Goal: Answer question/provide support

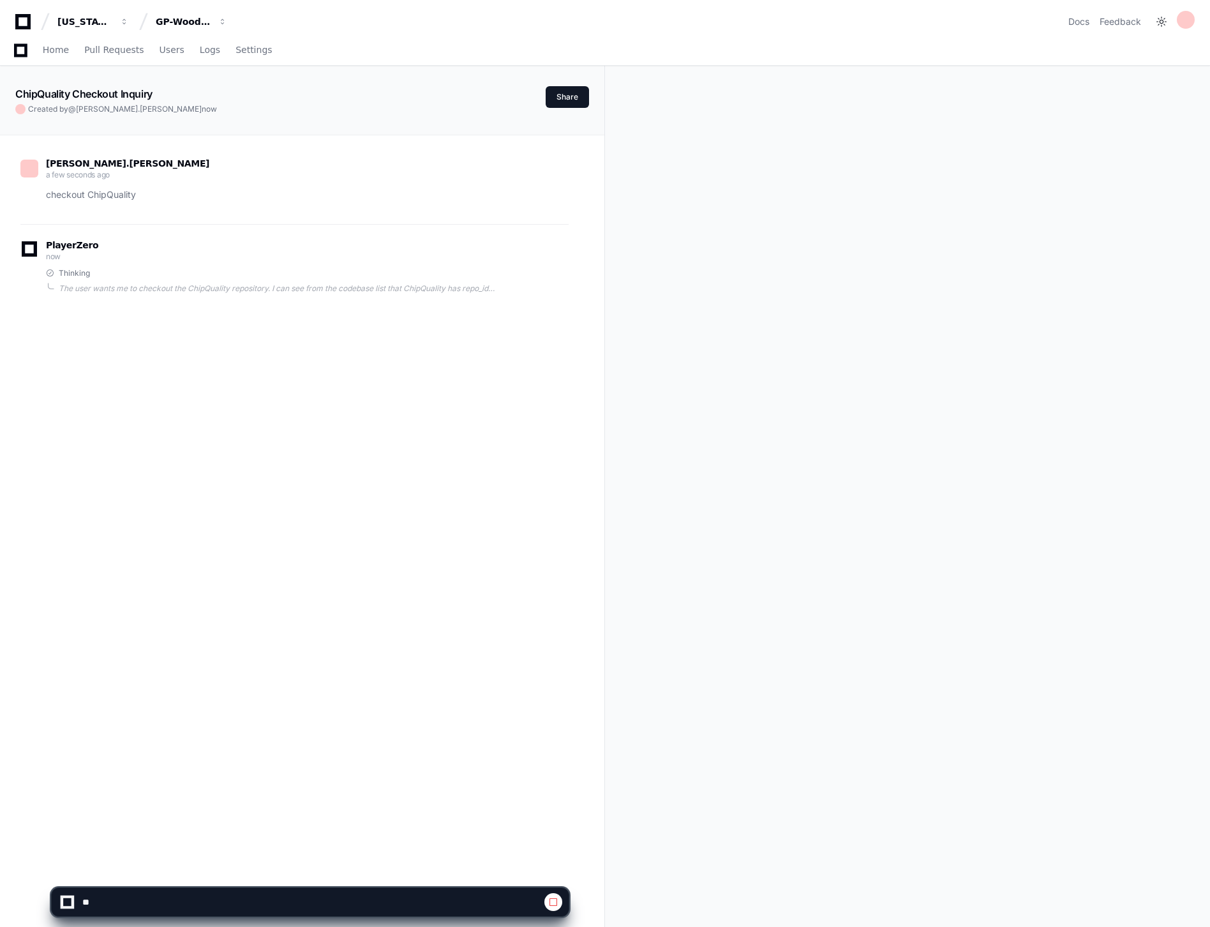
scroll to position [207, 0]
click at [163, 275] on div "Thinking" at bounding box center [307, 273] width 523 height 10
click at [172, 53] on span "Logs" at bounding box center [182, 50] width 20 height 8
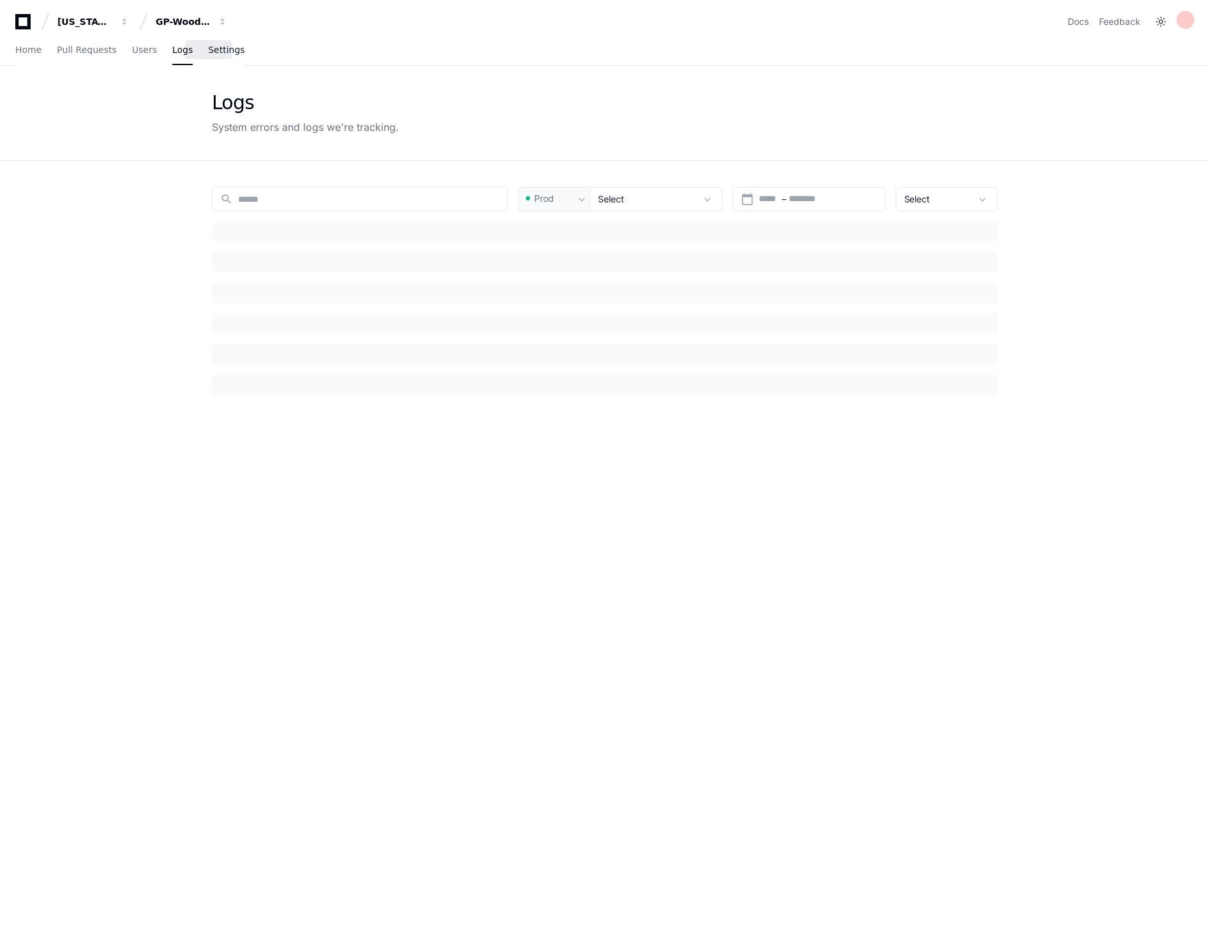
click at [209, 53] on span "Settings" at bounding box center [226, 50] width 36 height 8
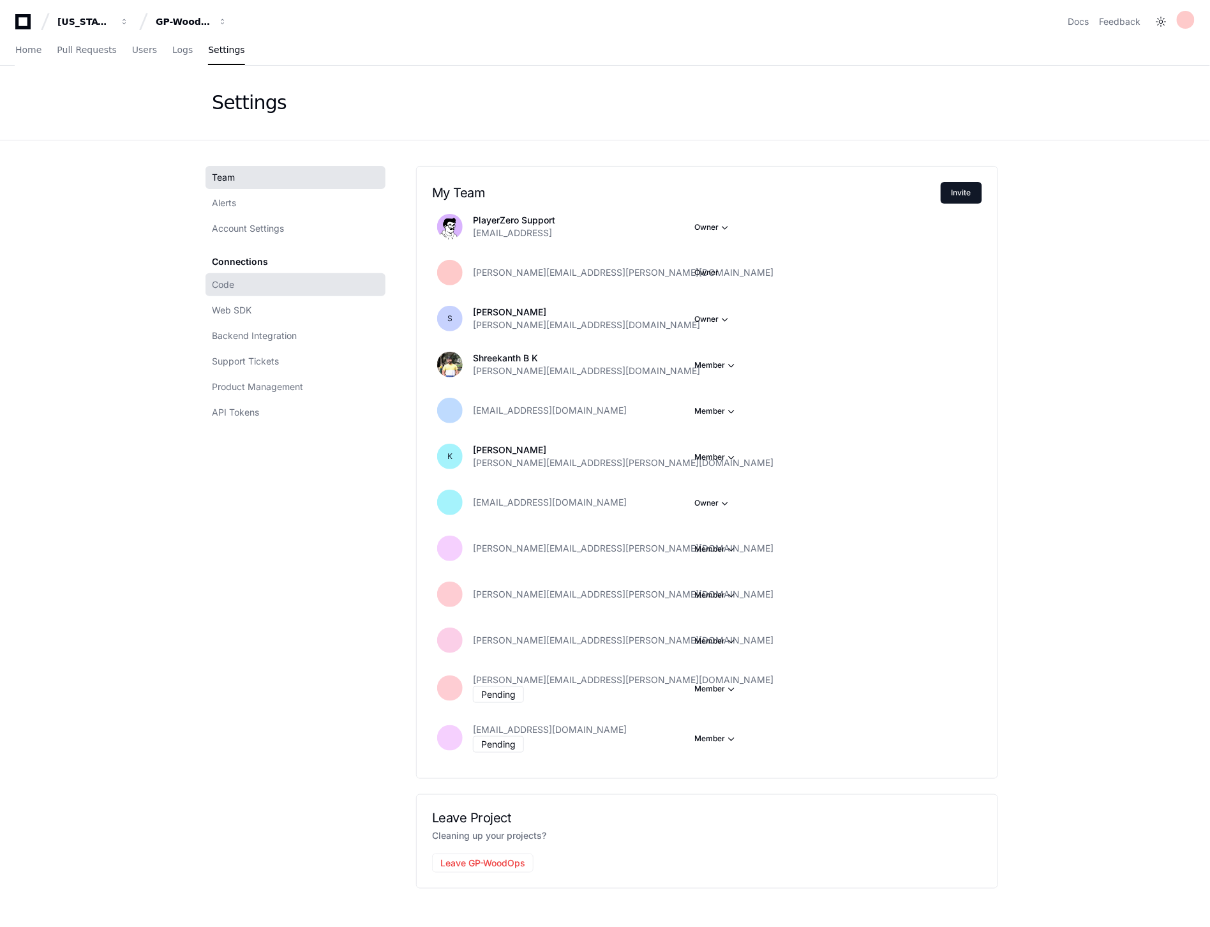
click at [253, 281] on link "Code" at bounding box center [295, 284] width 180 height 23
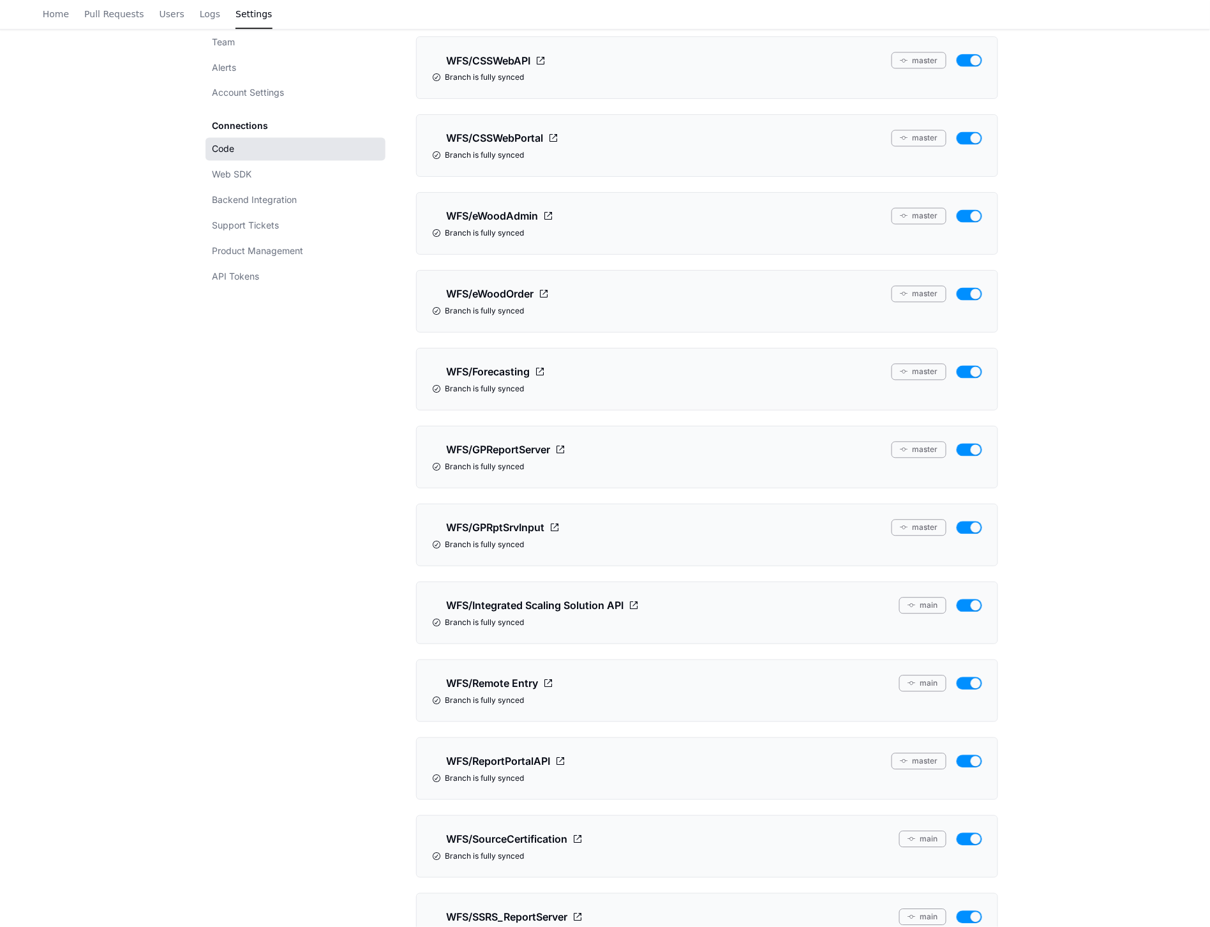
scroll to position [1063, 0]
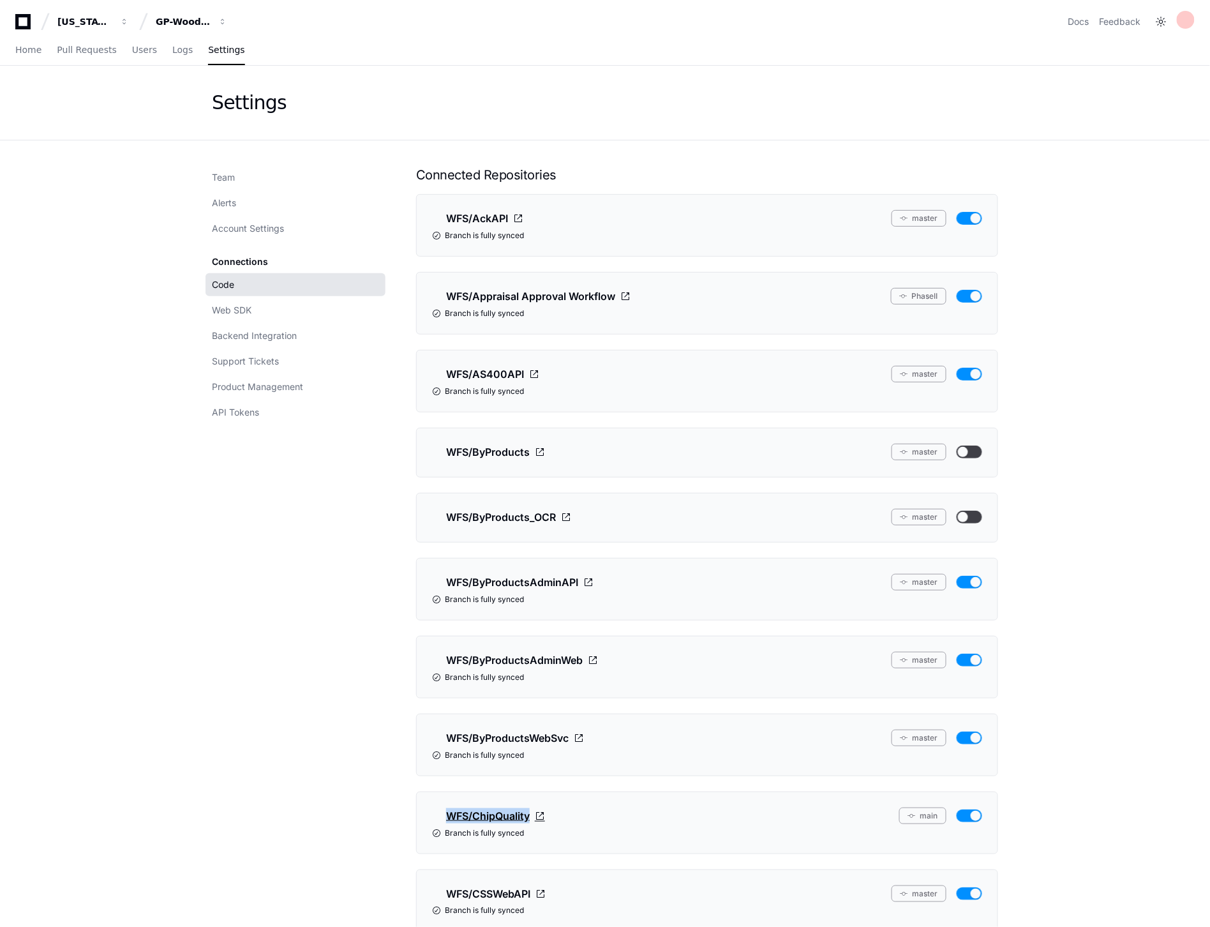
drag, startPoint x: 581, startPoint y: 823, endPoint x: 436, endPoint y: 814, distance: 145.1
click at [436, 814] on div "WFS/ChipQuality main" at bounding box center [707, 815] width 550 height 17
copy span "WFS/ChipQuality"
click at [29, 47] on span "Home" at bounding box center [28, 50] width 26 height 8
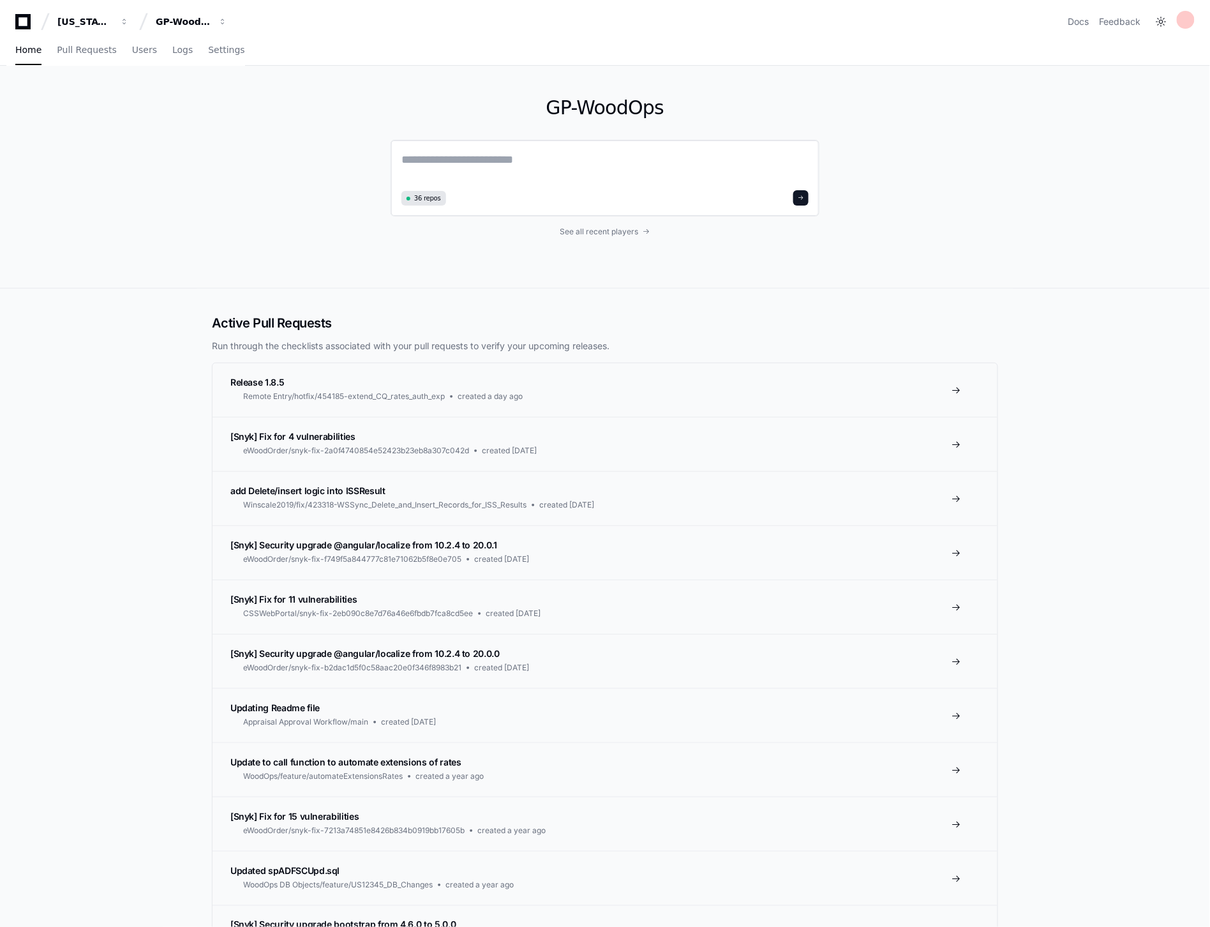
click at [536, 164] on textarea at bounding box center [604, 169] width 407 height 36
paste textarea "**********"
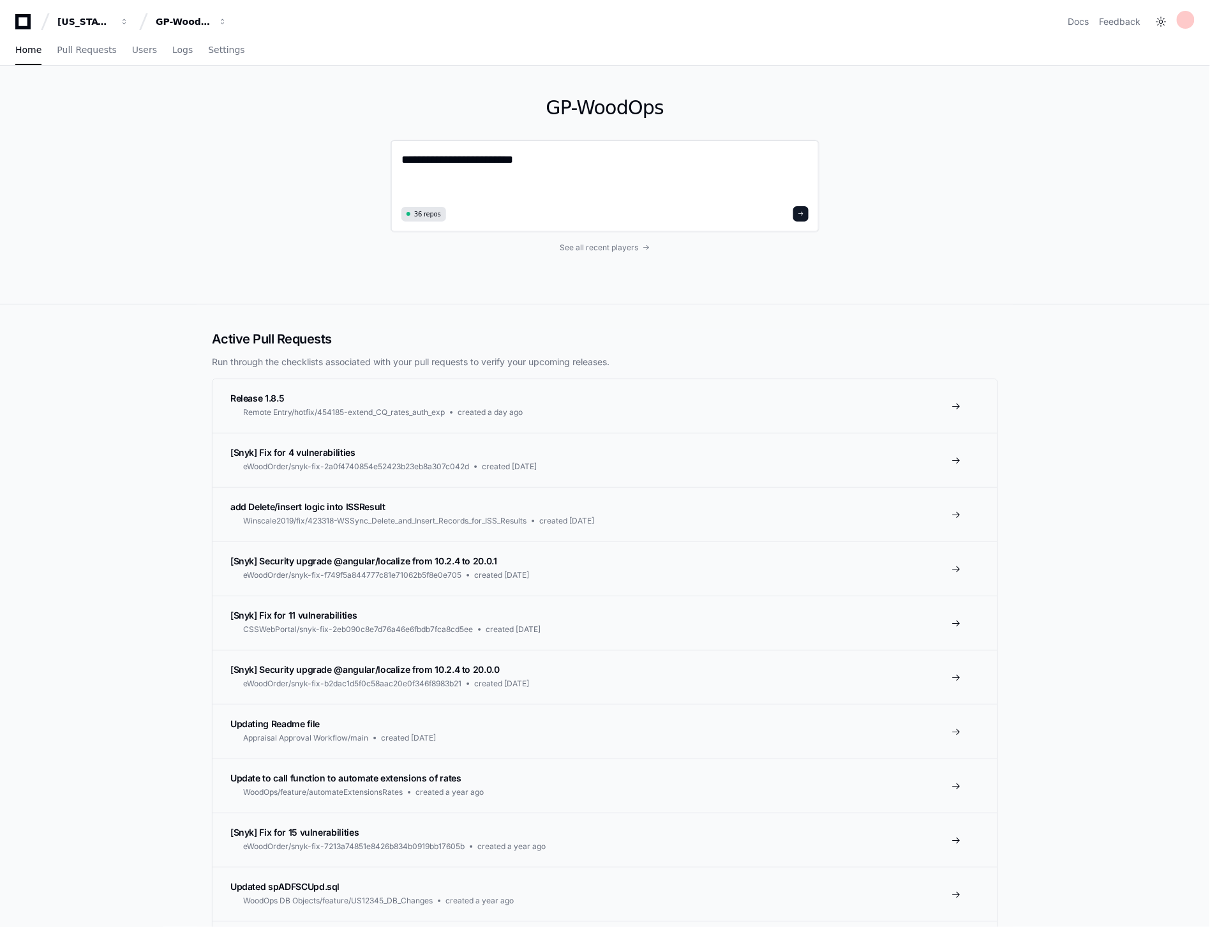
type textarea "**********"
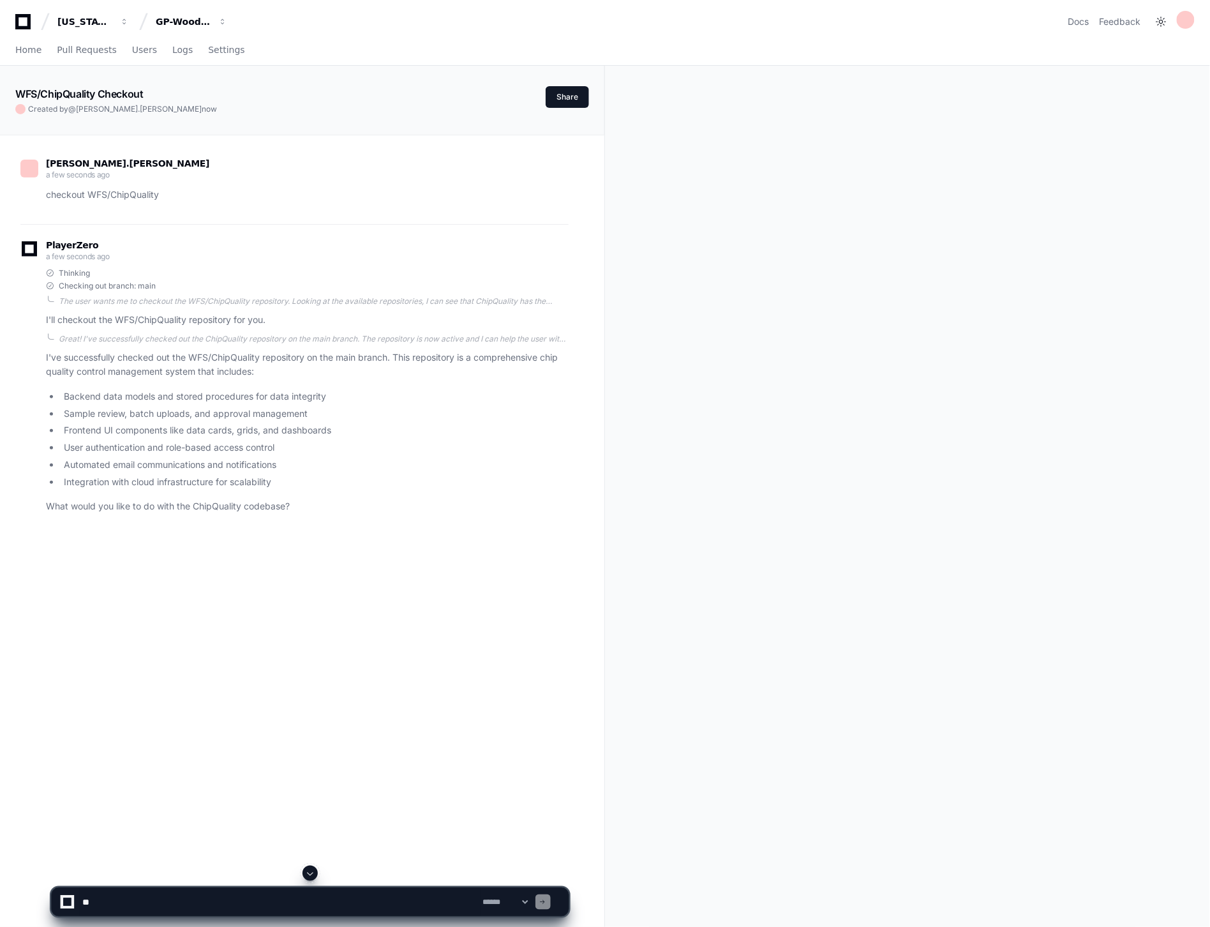
drag, startPoint x: 232, startPoint y: 901, endPoint x: 240, endPoint y: 903, distance: 7.9
click at [232, 902] on textarea at bounding box center [280, 902] width 401 height 28
type textarea "*"
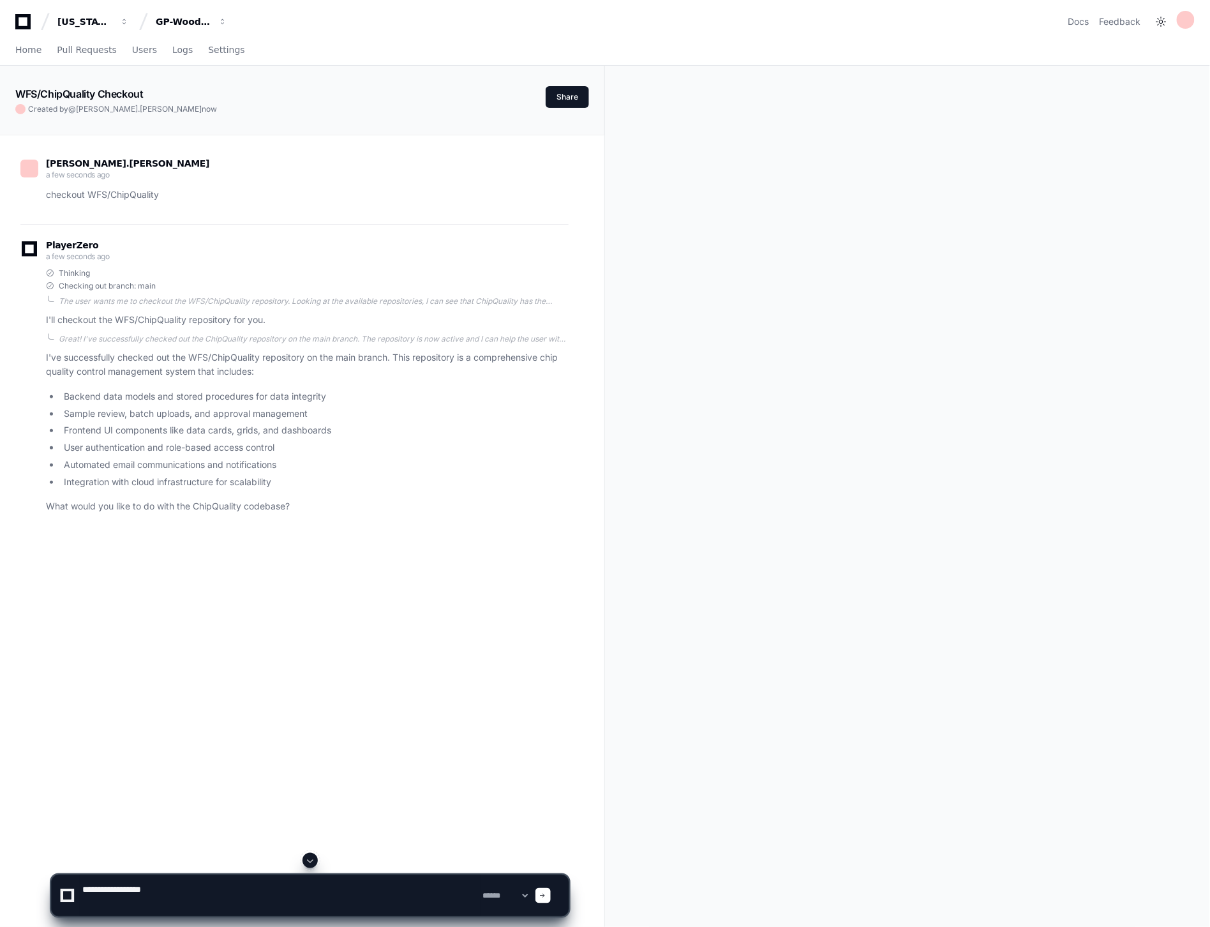
paste textarea "**********"
type textarea "**********"
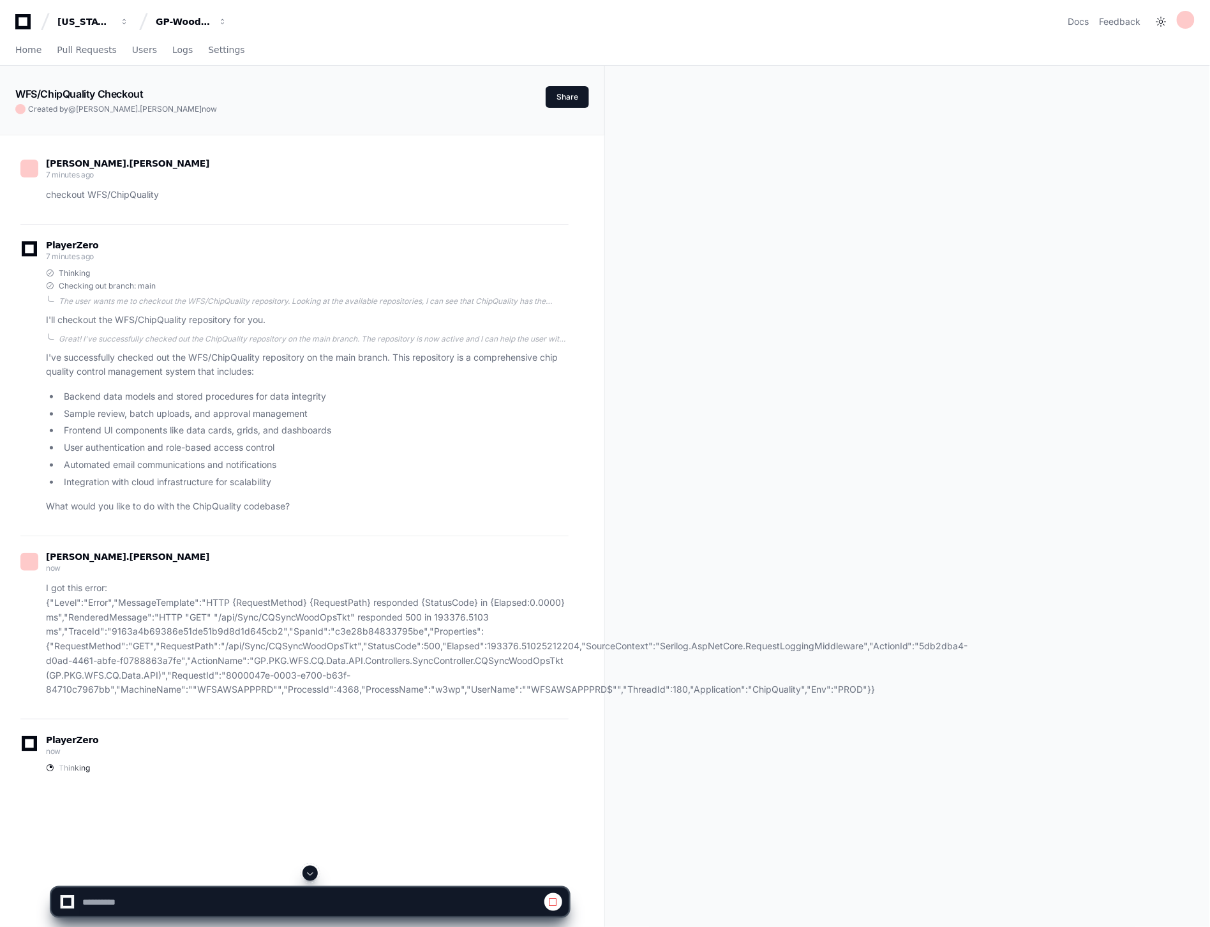
click at [607, 100] on div "WFS/ChipQuality Checkout Created by @ blanca.acosta now Share blanca.acosta 7 m…" at bounding box center [605, 600] width 1210 height 1068
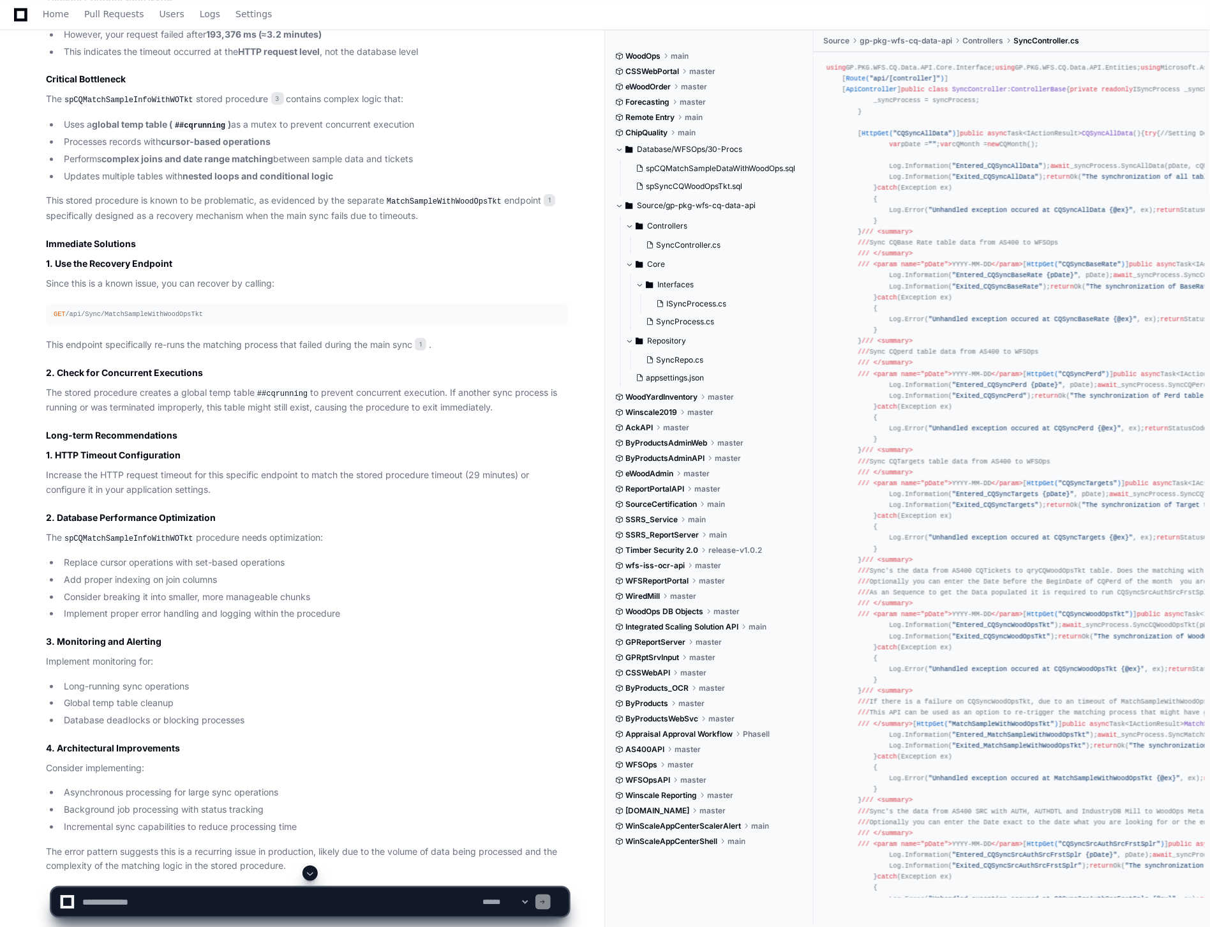
scroll to position [1530, 0]
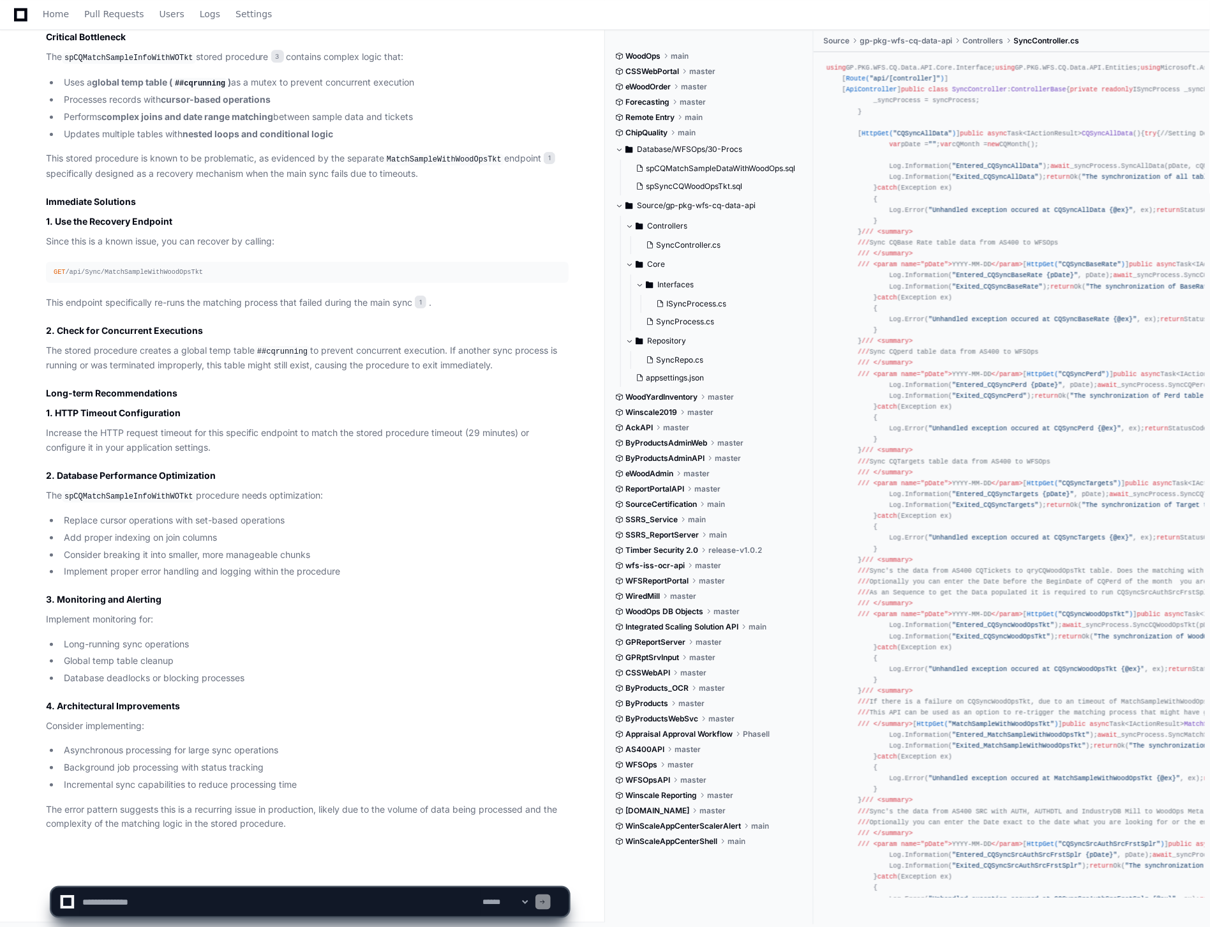
click at [341, 901] on textarea at bounding box center [280, 902] width 401 height 28
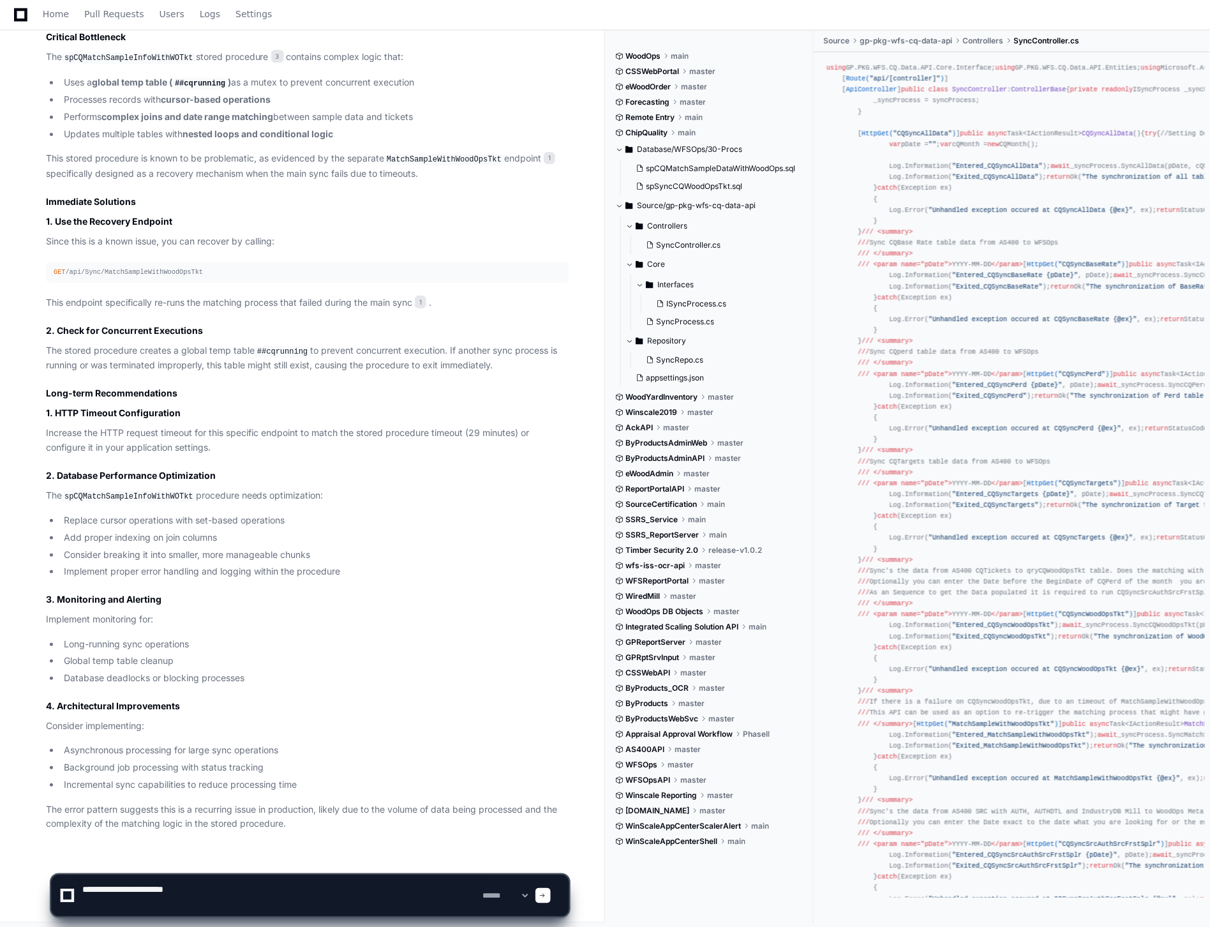
paste textarea "**********"
type textarea "**********"
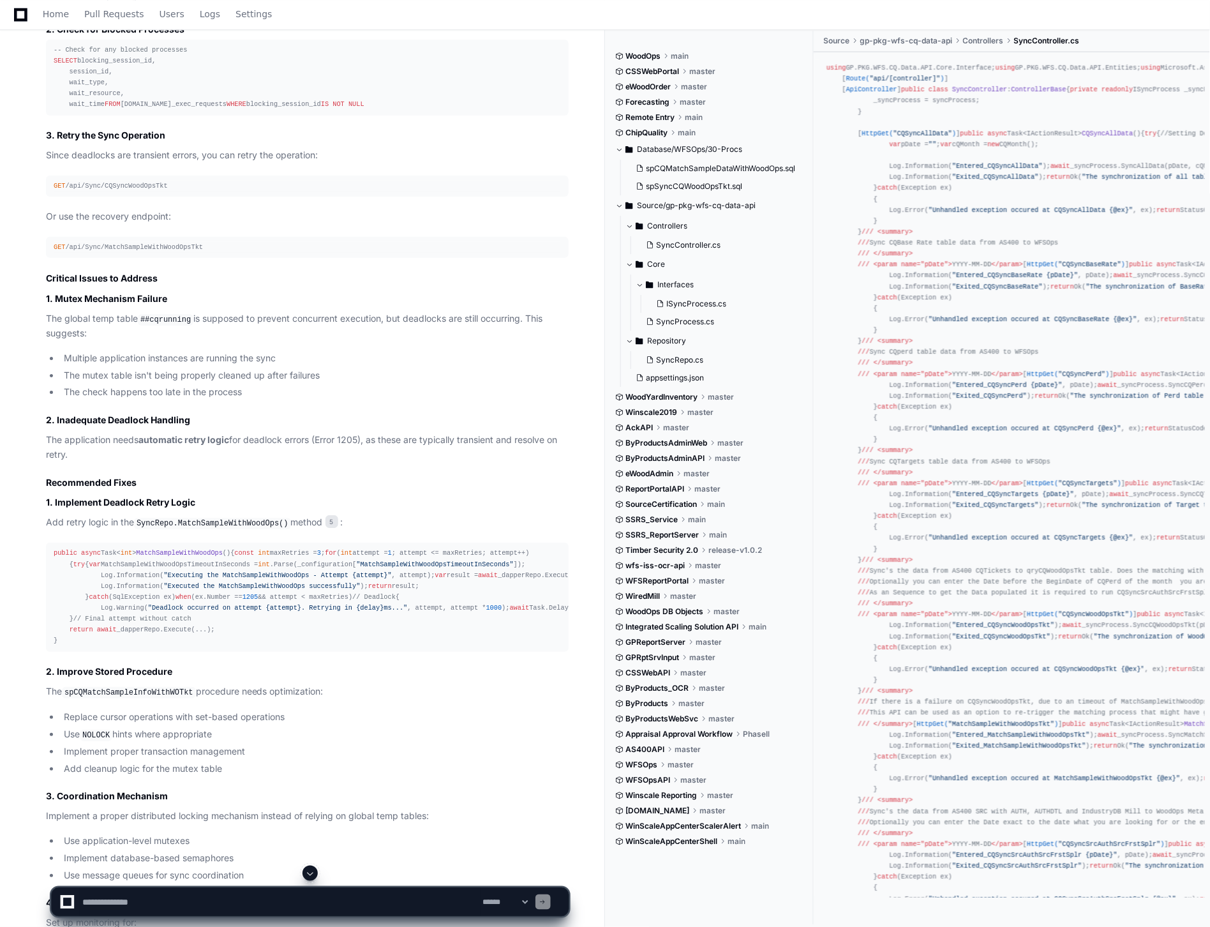
scroll to position [5344, 0]
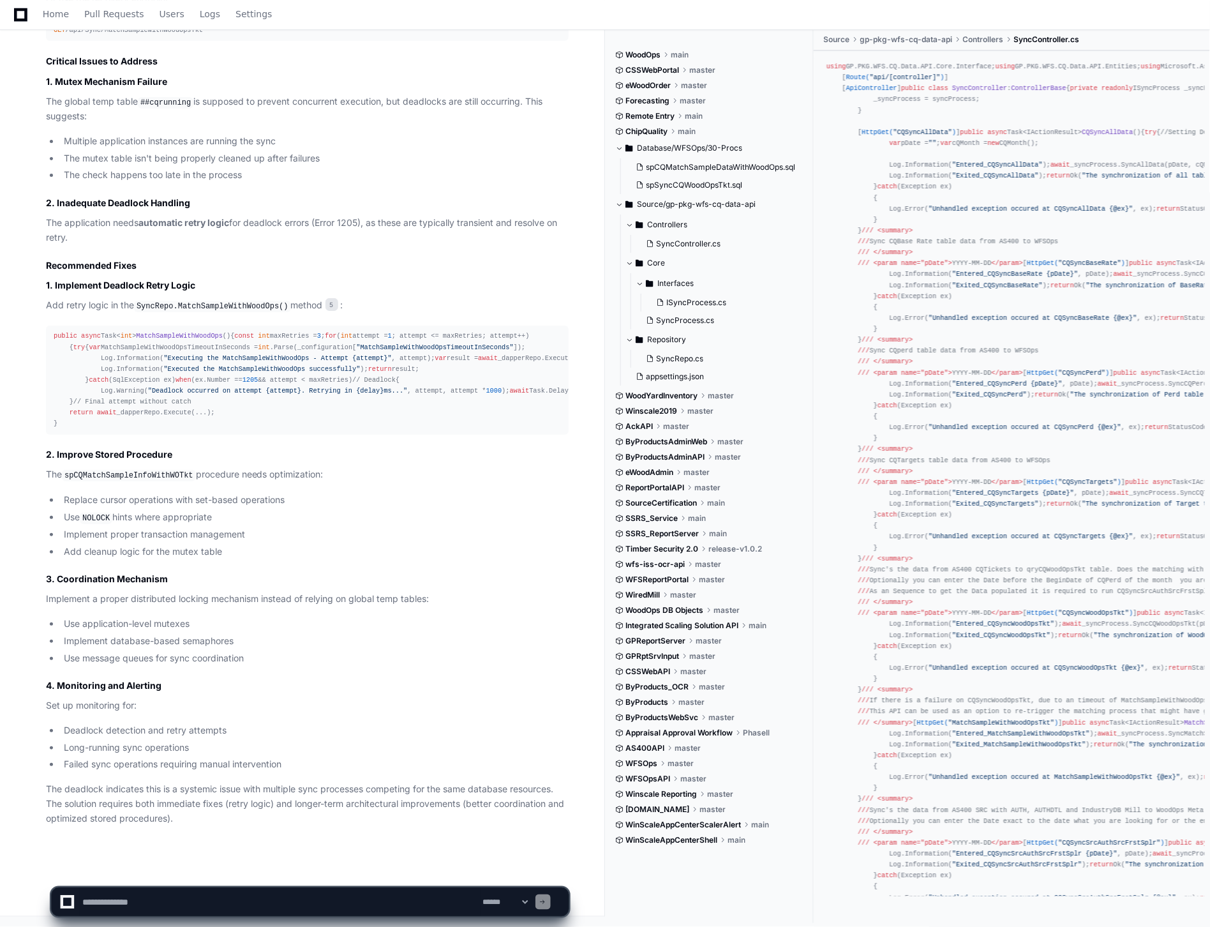
click at [337, 900] on textarea at bounding box center [280, 902] width 401 height 28
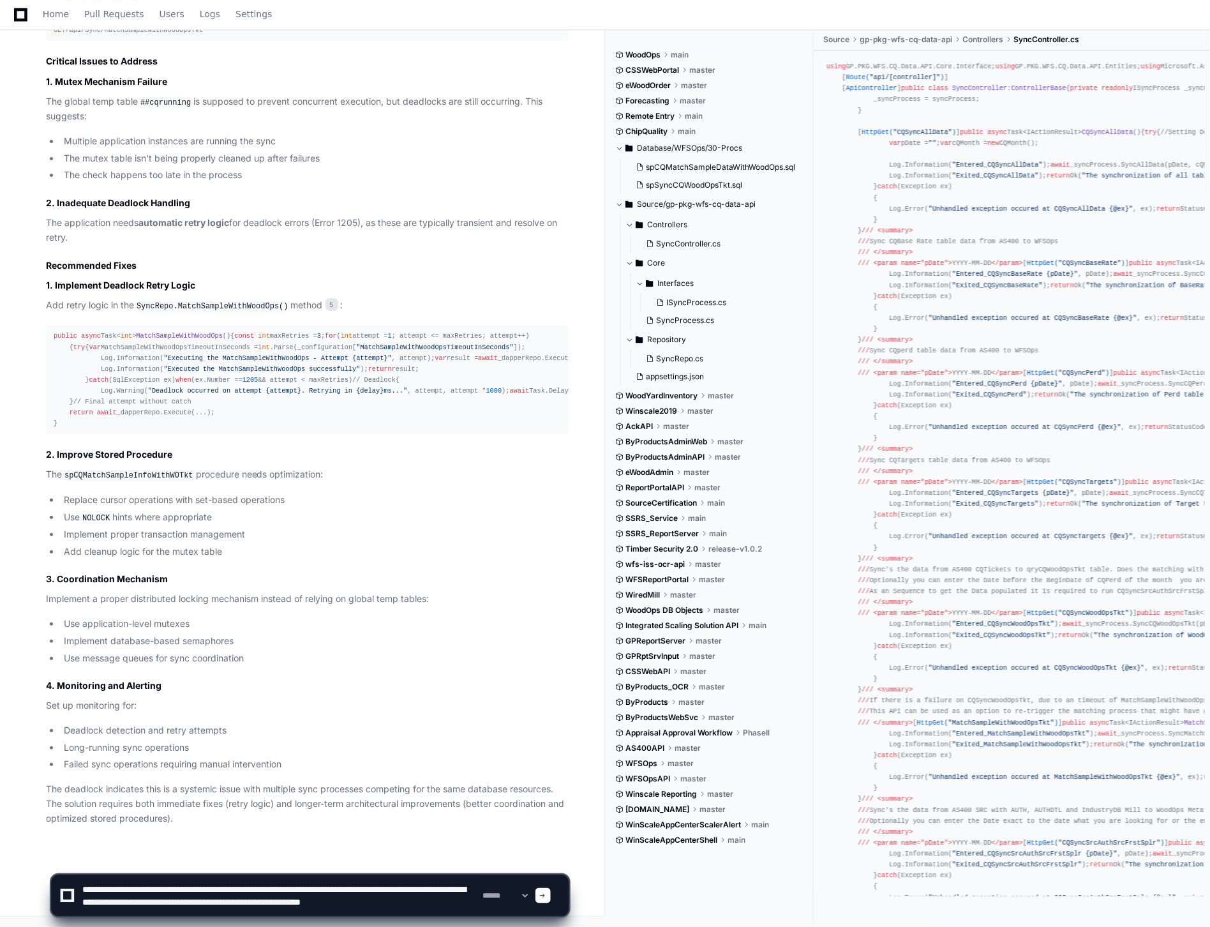
type textarea "**********"
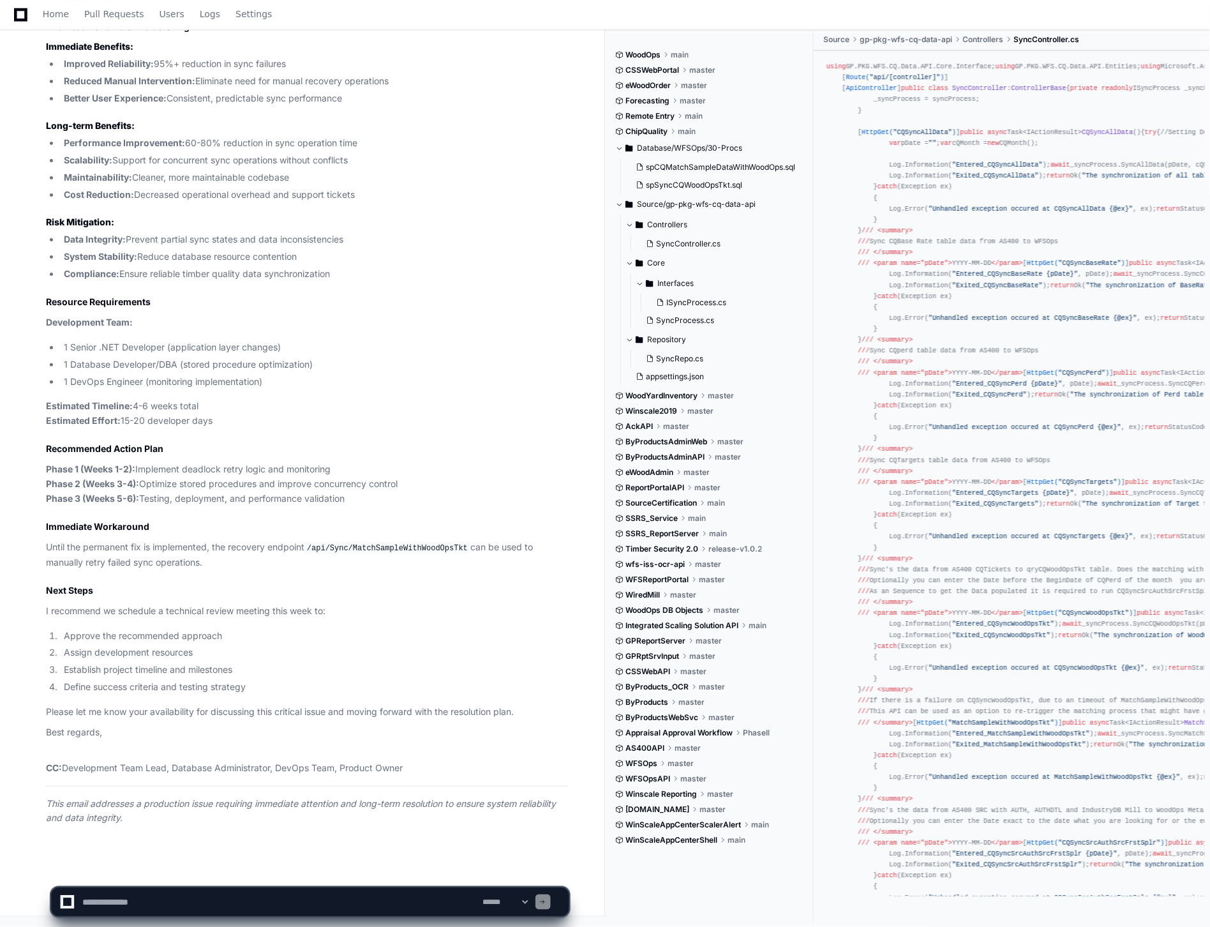
scroll to position [7181, 0]
click at [227, 894] on textarea at bounding box center [280, 902] width 401 height 28
type textarea "*******"
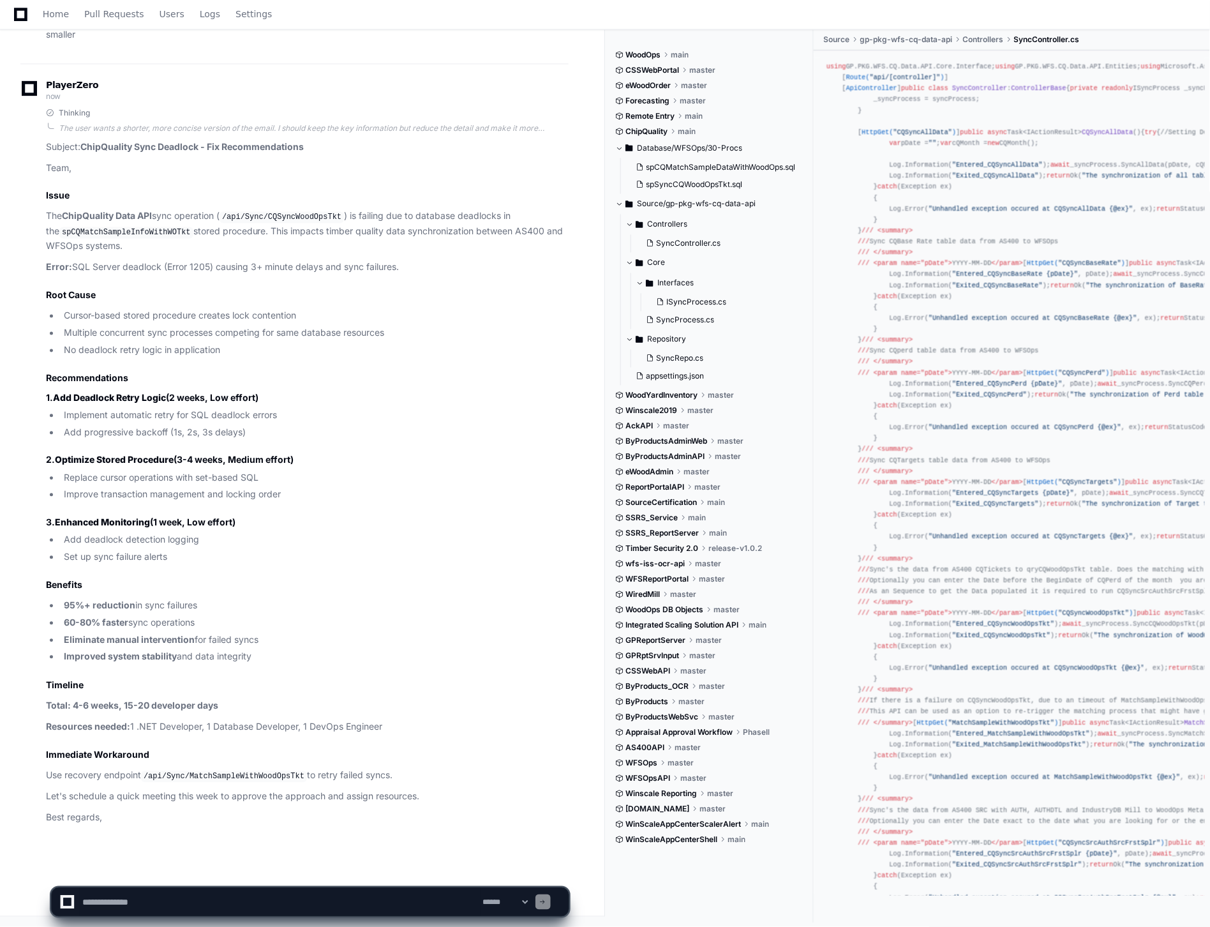
scroll to position [8044, 0]
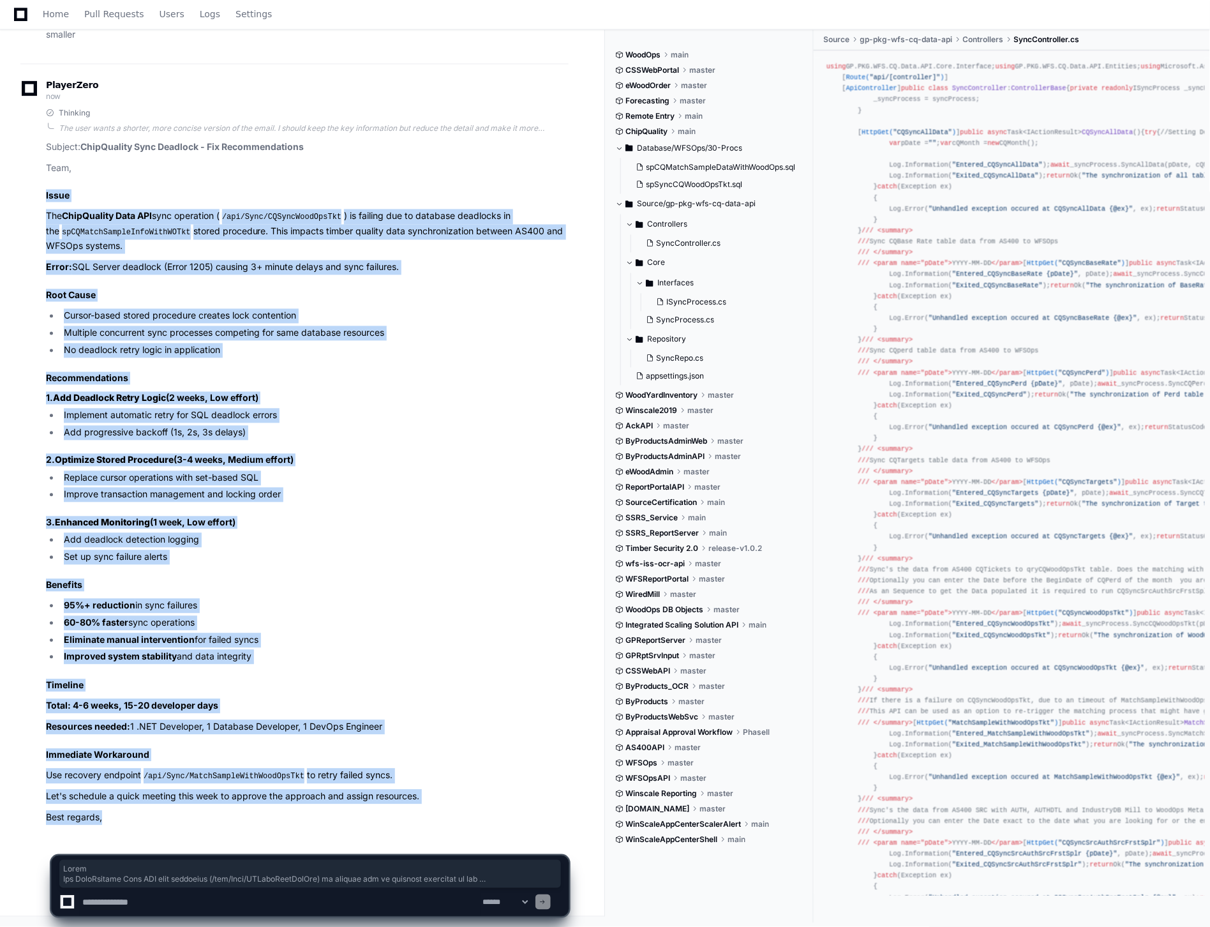
drag, startPoint x: 46, startPoint y: 201, endPoint x: 282, endPoint y: 814, distance: 656.5
click at [282, 814] on article "Subject: ChipQuality Sync Deadlock - Fix Recommendations Team, Issue The ChipQu…" at bounding box center [307, 482] width 523 height 685
copy article "Issue The ChipQuality Data API sync operation ( /api/Sync/CQSyncWoodOpsTkt ) is…"
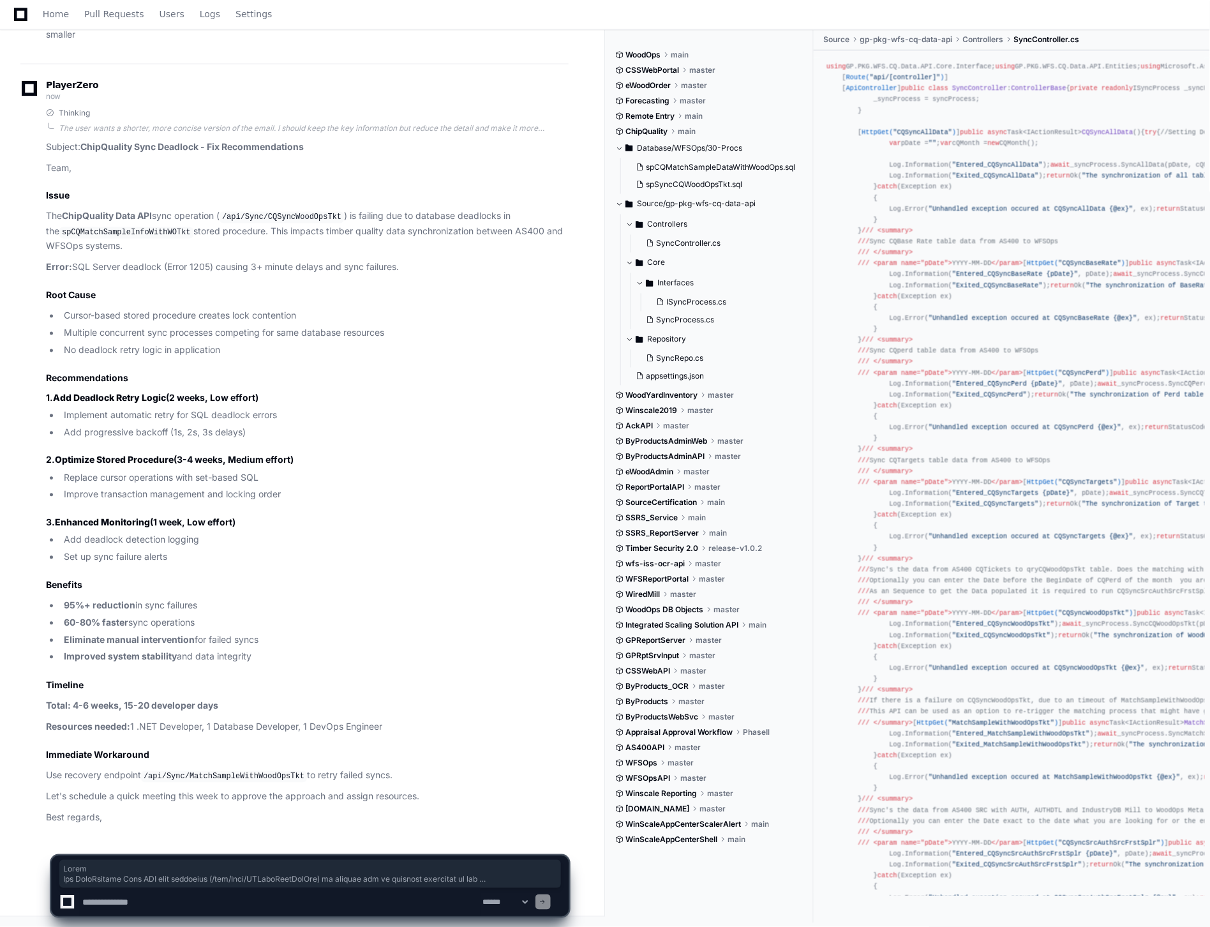
click at [96, 175] on p "Team," at bounding box center [307, 168] width 523 height 15
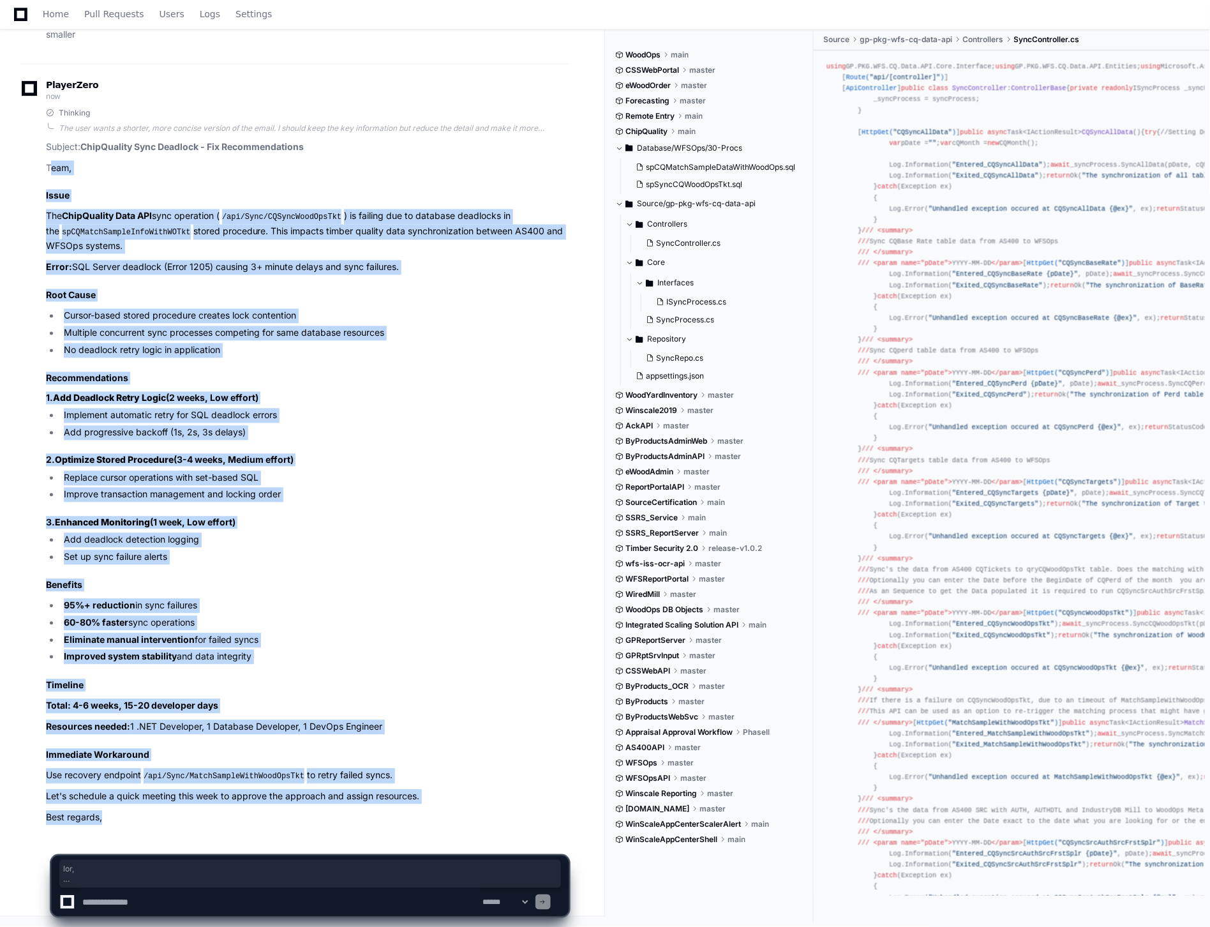
drag, startPoint x: 48, startPoint y: 166, endPoint x: 318, endPoint y: 828, distance: 715.0
click at [318, 828] on div "PlayerZero now Thinking The user wants a shorter, more concise version of the e…" at bounding box center [294, 455] width 548 height 783
copy article "eam, Issue The ChipQuality Data API sync operation ( /api/Sync/CQSyncWoodOpsTkt…"
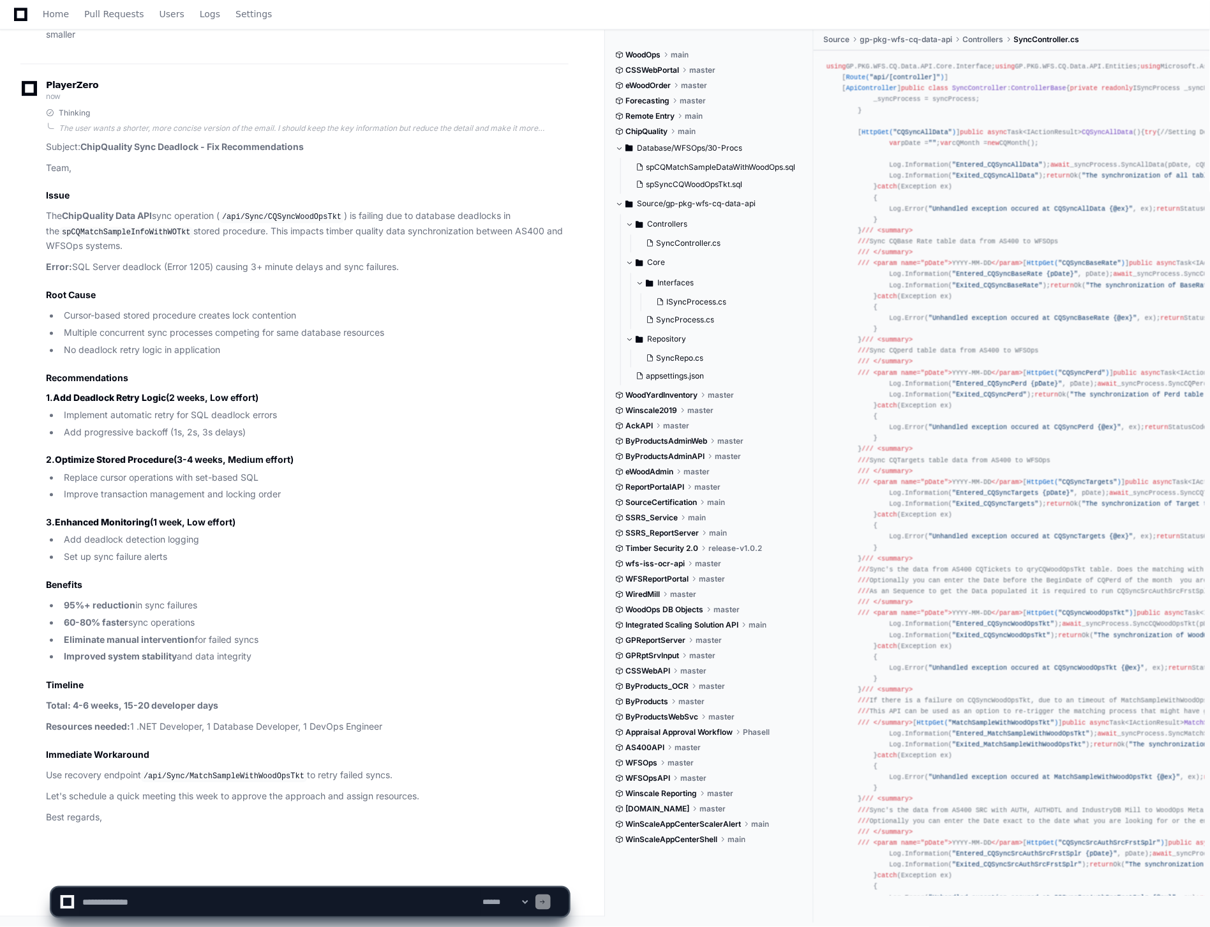
click at [367, 909] on textarea at bounding box center [280, 902] width 401 height 28
paste textarea "**********"
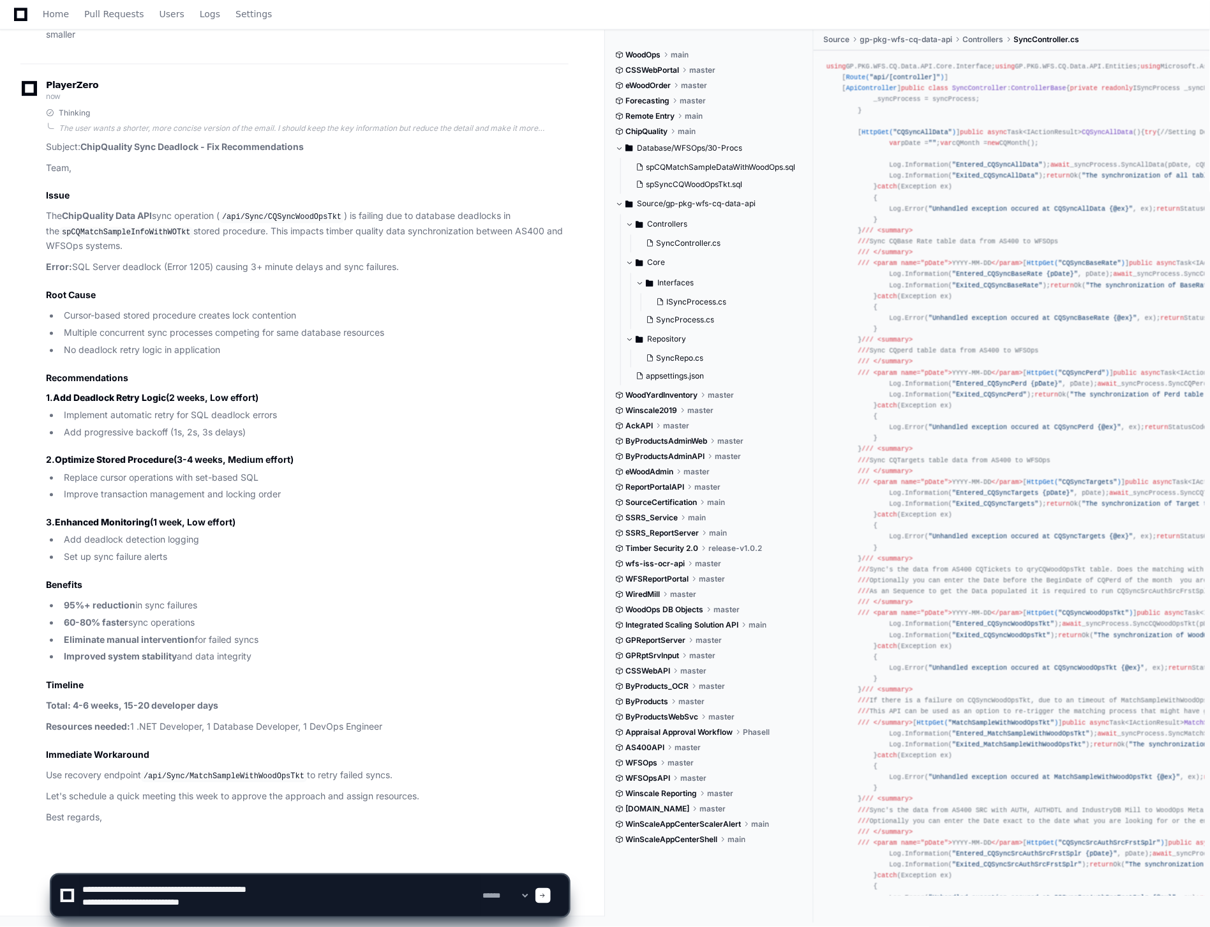
type textarea "**********"
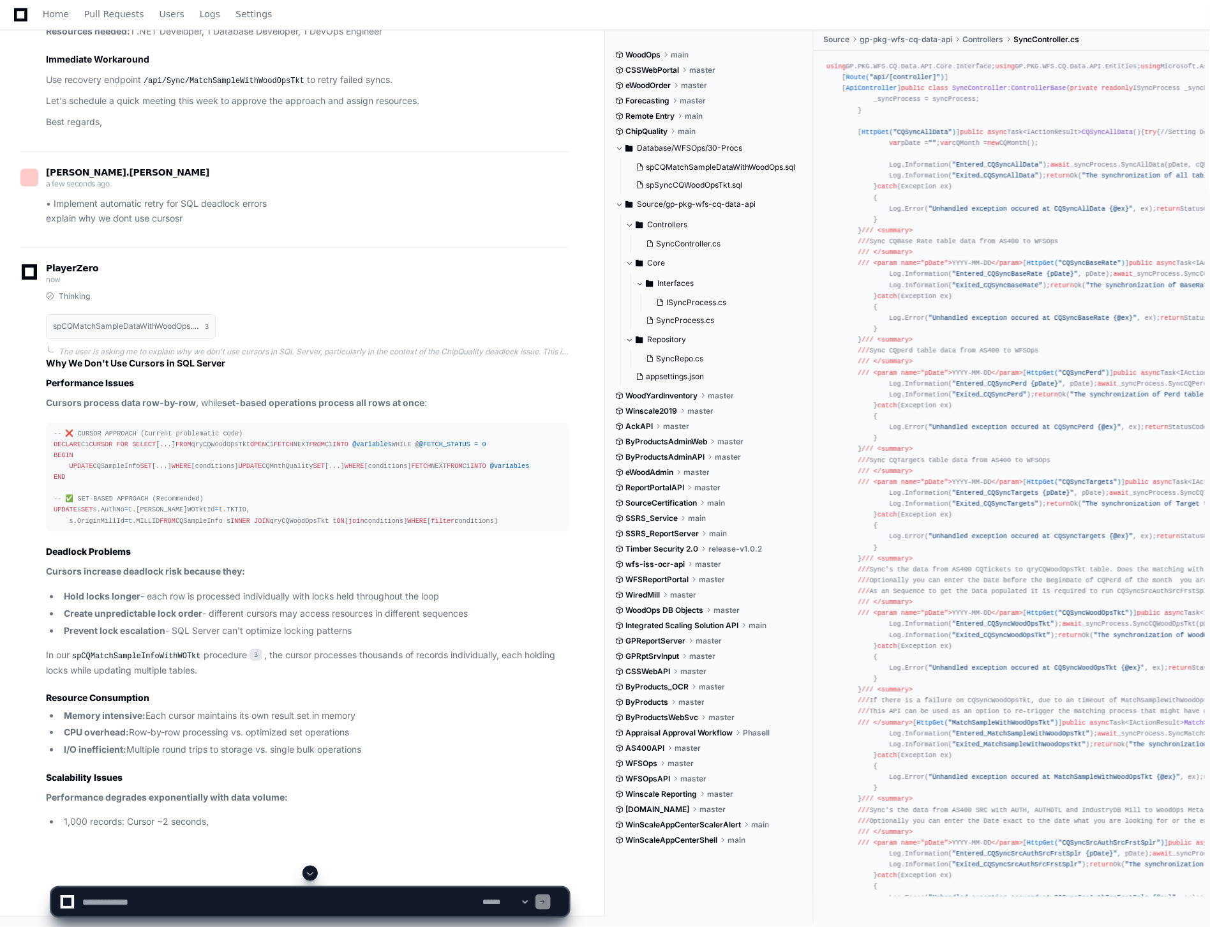
scroll to position [8788, 0]
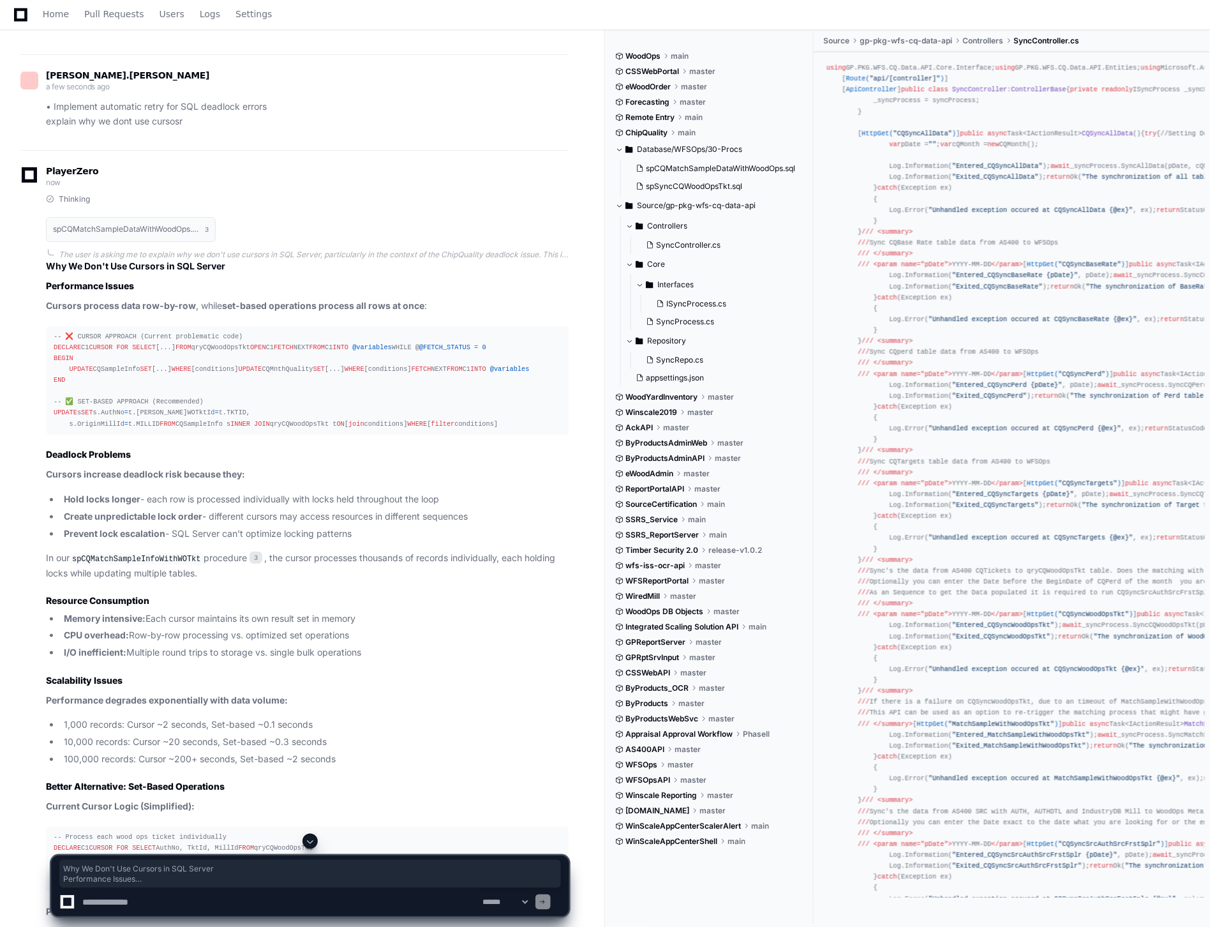
drag, startPoint x: 191, startPoint y: 690, endPoint x: 208, endPoint y: 705, distance: 22.2
click at [208, 704] on article "Why We Don't Use Cursors in SQL Server Performance Issues Cursors process data …" at bounding box center [307, 760] width 523 height 1001
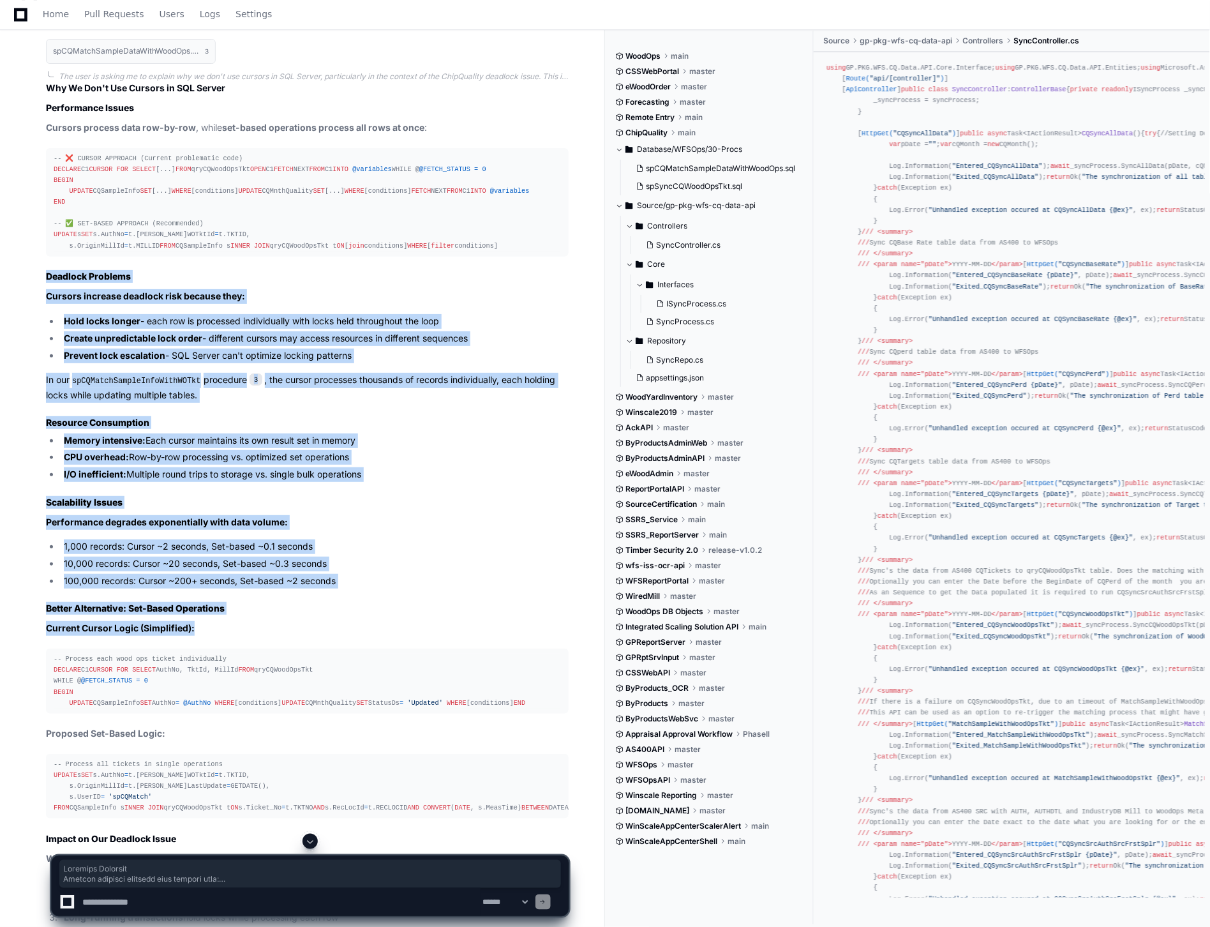
scroll to position [9001, 0]
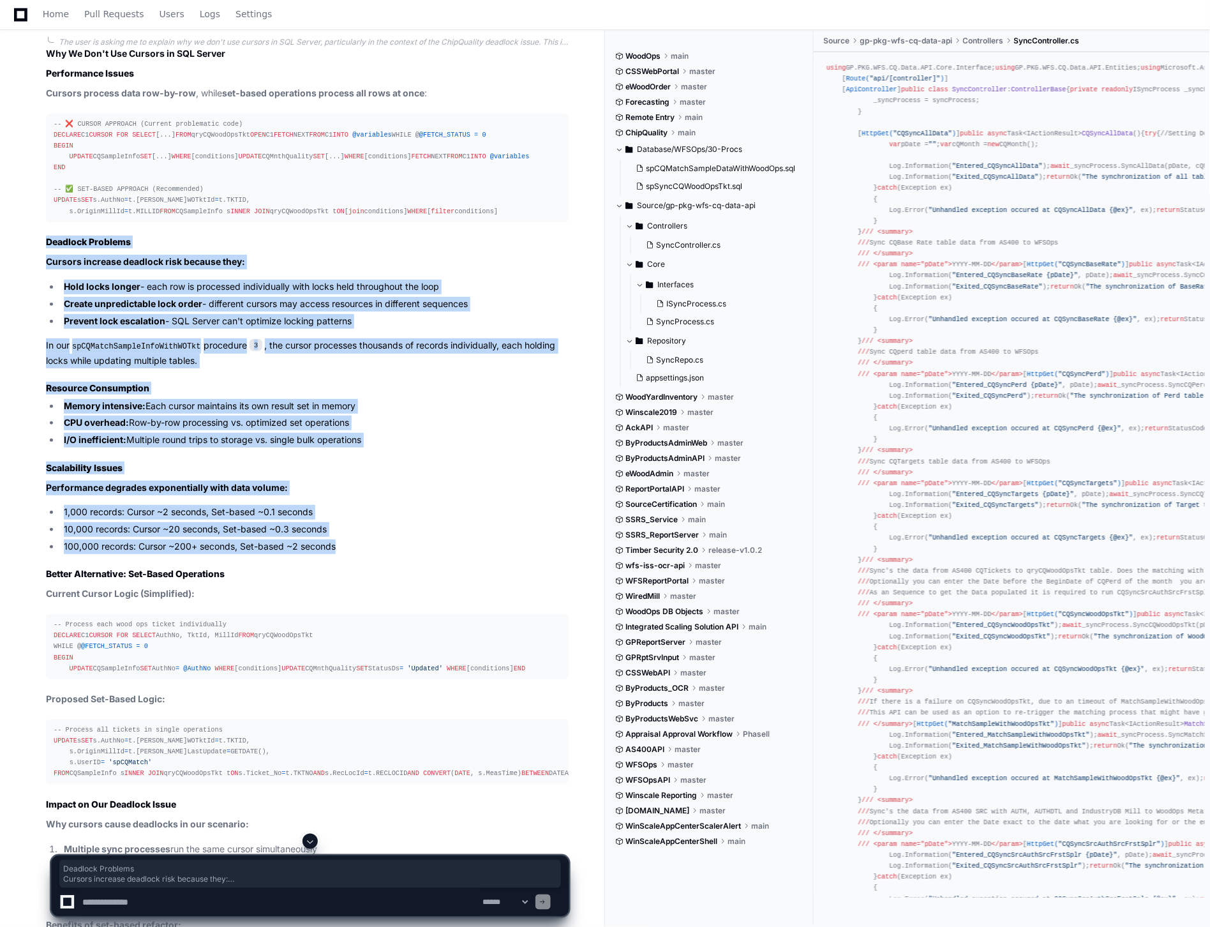
drag, startPoint x: 48, startPoint y: 615, endPoint x: 356, endPoint y: 699, distance: 319.5
click at [356, 699] on article "Why We Don't Use Cursors in SQL Server Performance Issues Cursors process data …" at bounding box center [307, 547] width 523 height 1001
copy article "Deadlock Problems Cursors increase deadlock risk because they: Hold locks longe…"
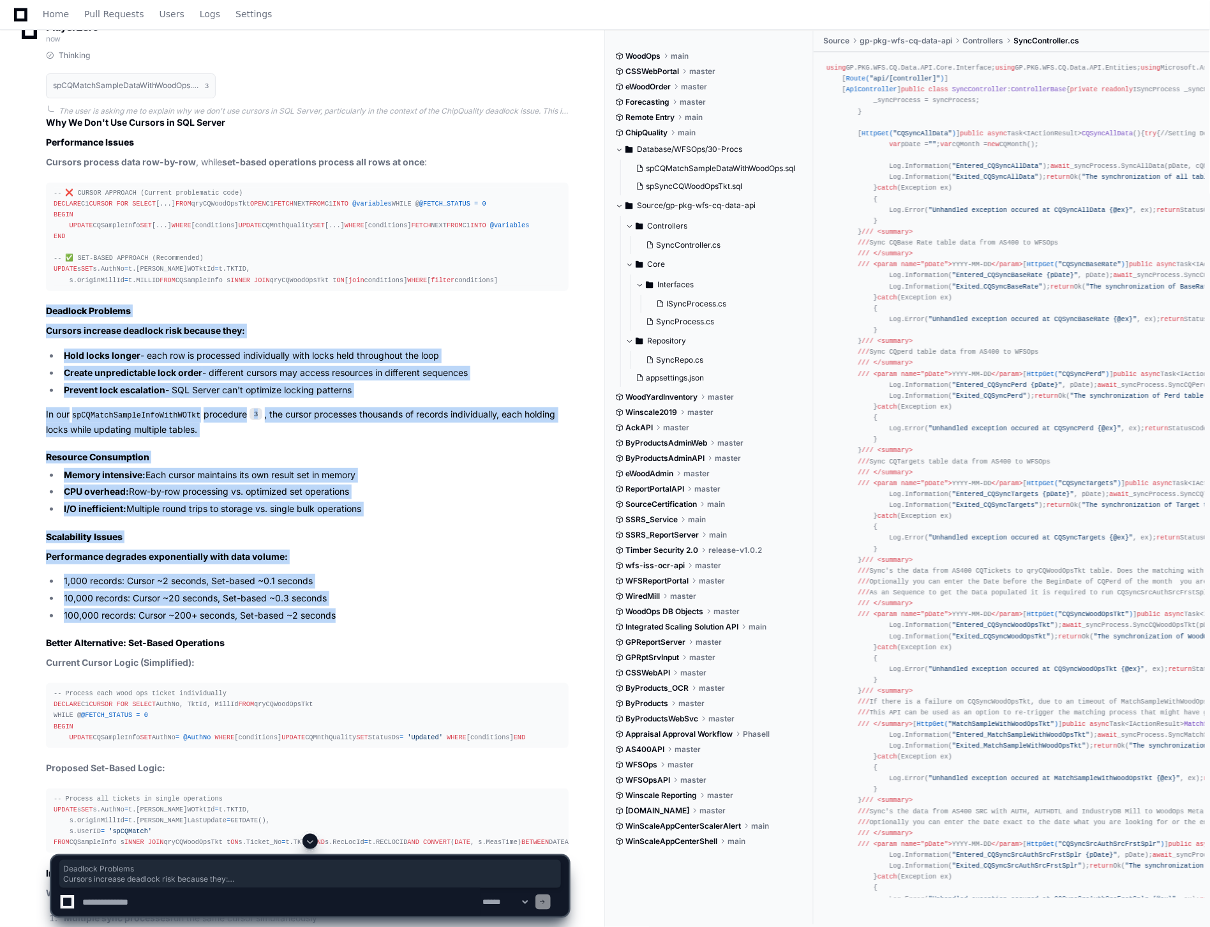
scroll to position [8859, 0]
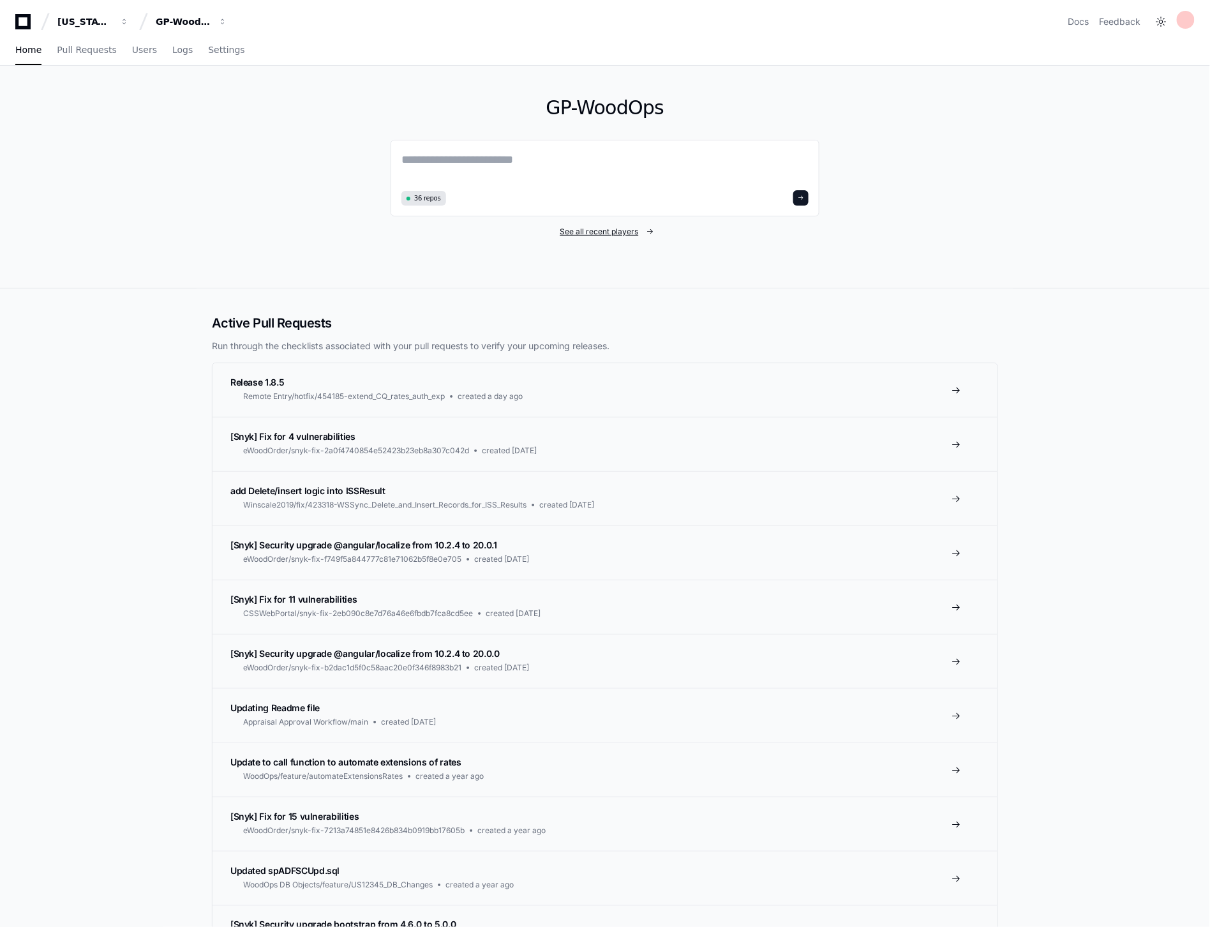
click at [603, 228] on span "See all recent players" at bounding box center [599, 232] width 78 height 10
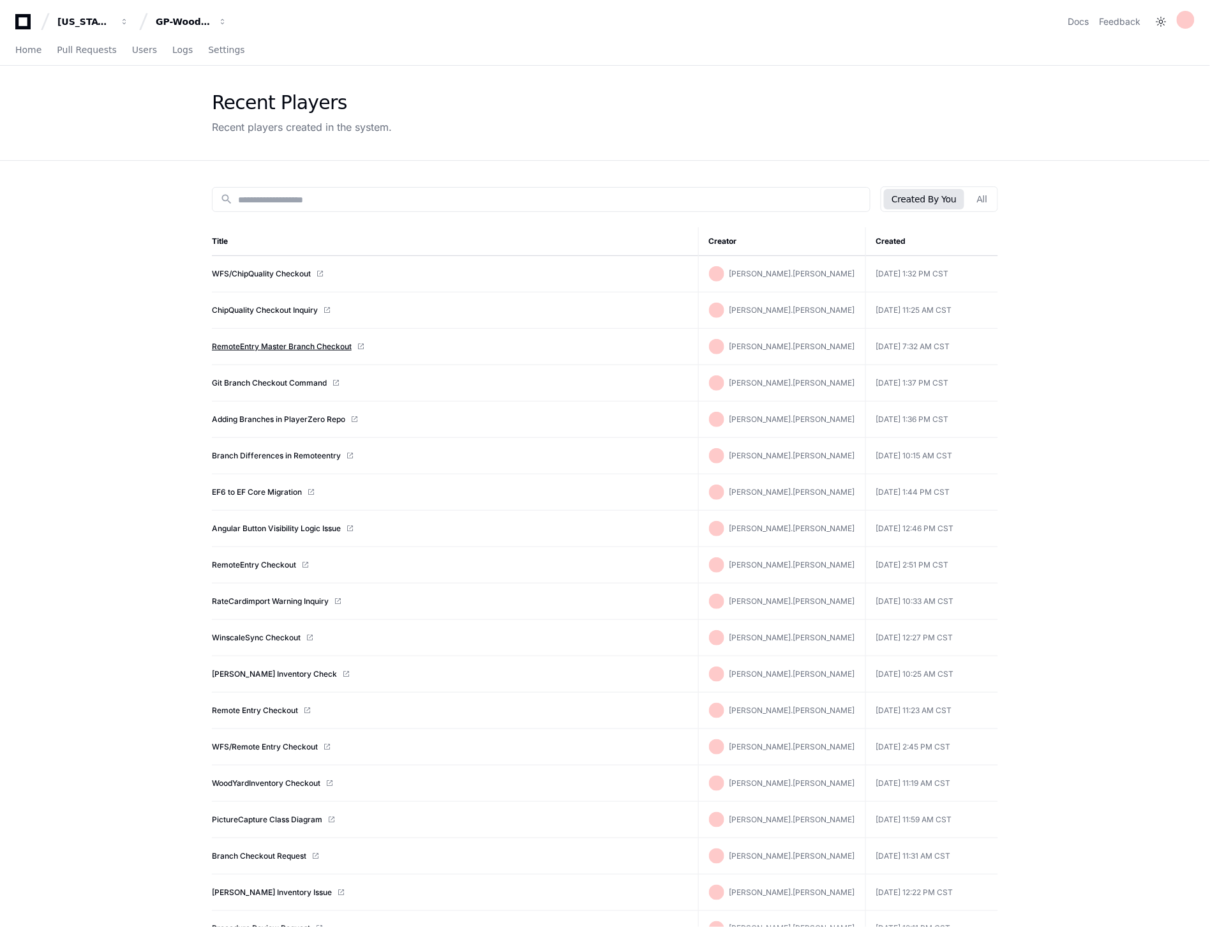
click at [309, 347] on link "RemoteEntry Master Branch Checkout" at bounding box center [282, 346] width 140 height 10
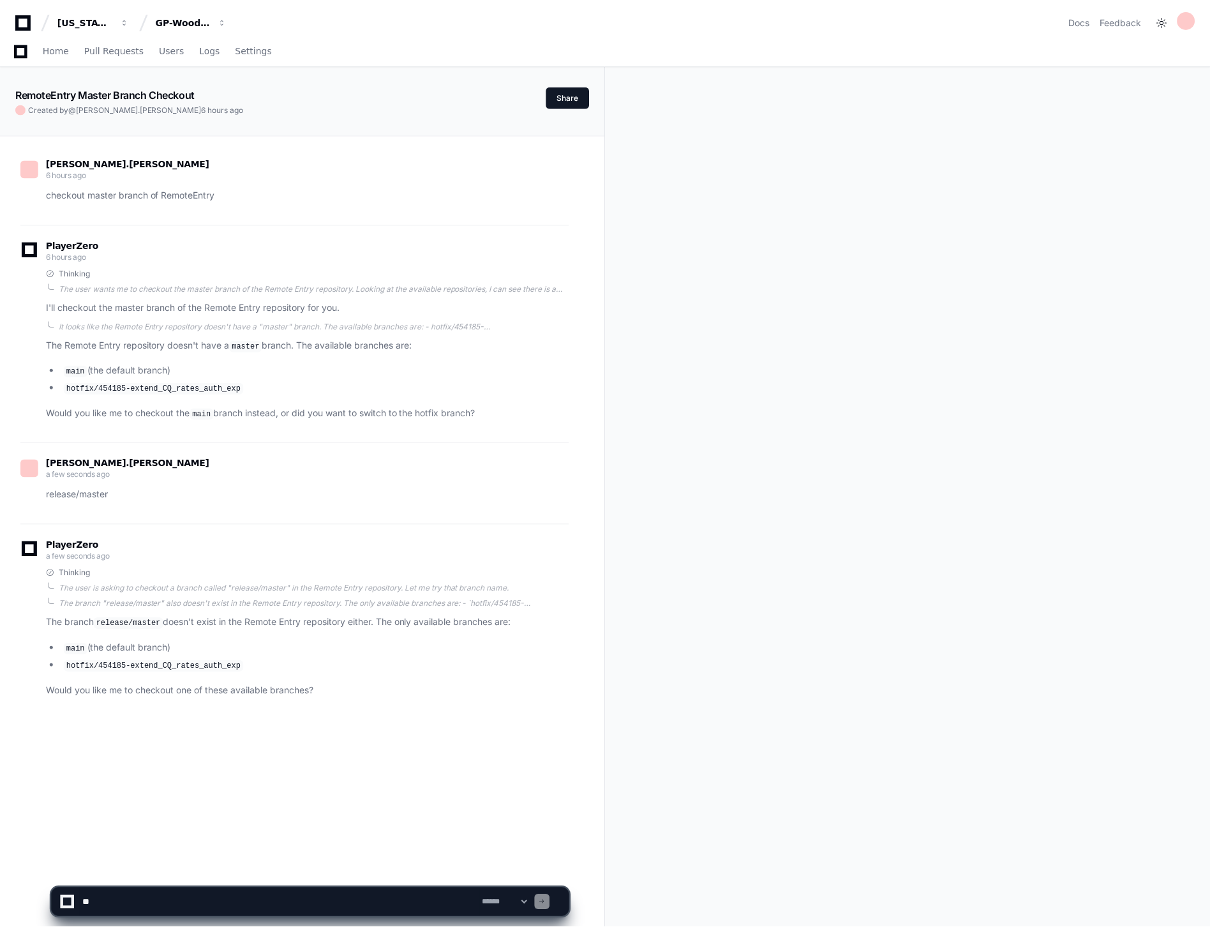
scroll to position [207, 0]
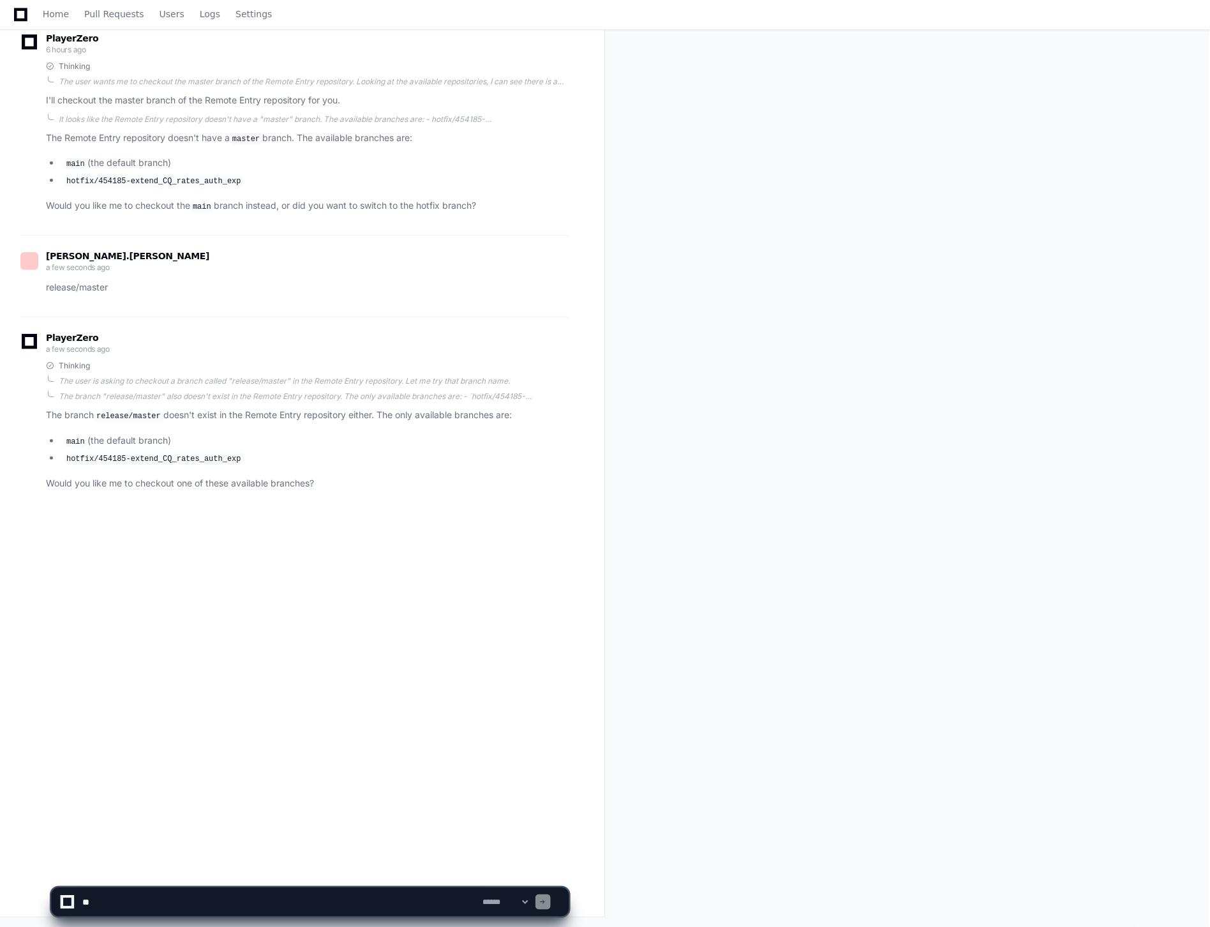
click at [384, 902] on textarea at bounding box center [280, 902] width 401 height 28
type textarea "**********"
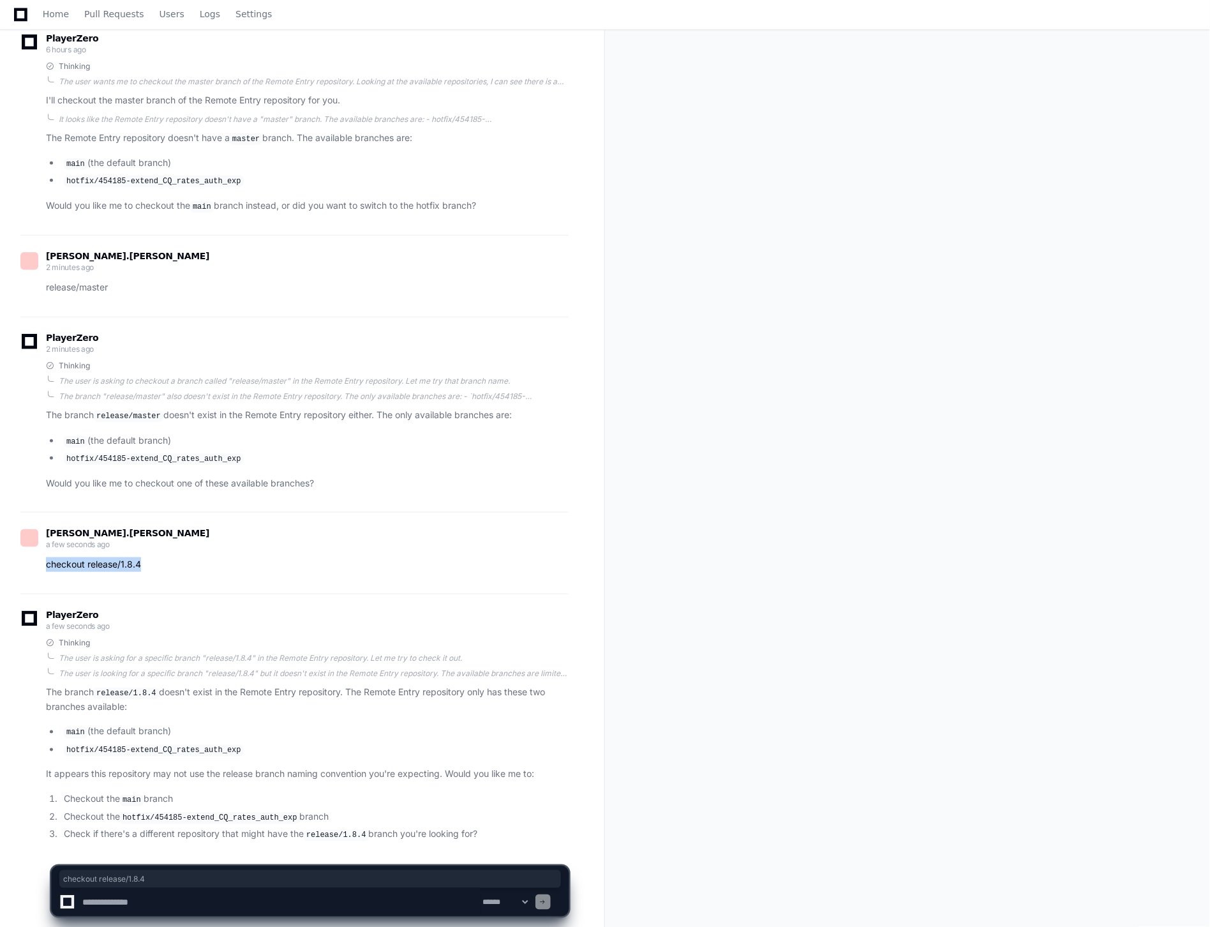
drag, startPoint x: 45, startPoint y: 562, endPoint x: 156, endPoint y: 565, distance: 111.7
click at [156, 565] on div "checkout release/1.8.4" at bounding box center [294, 564] width 548 height 15
copy p "checkout release/1.8.4"
drag, startPoint x: 46, startPoint y: 766, endPoint x: 443, endPoint y: 768, distance: 397.6
click at [443, 768] on p "It appears this repository may not use the release branch naming convention you…" at bounding box center [307, 774] width 523 height 15
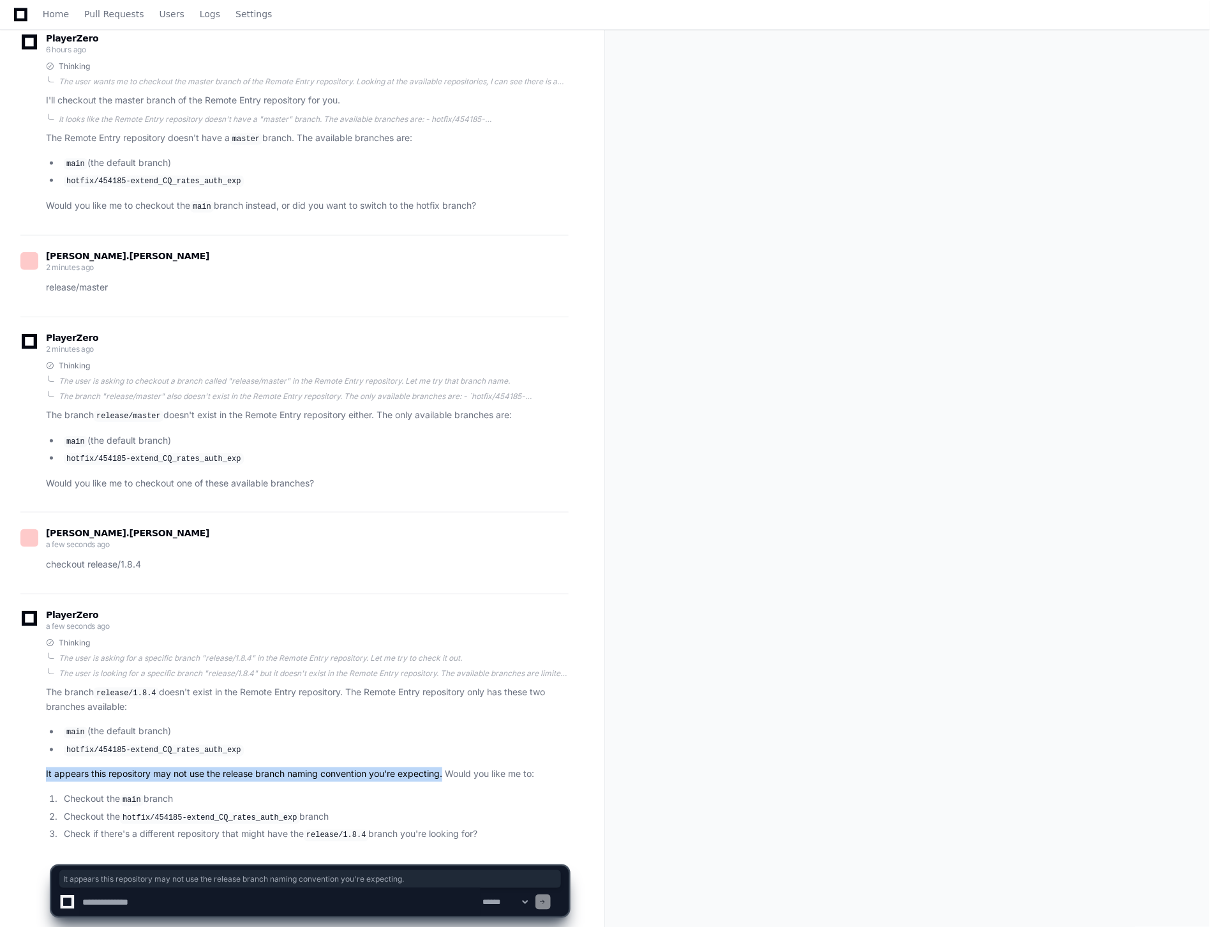
copy p "It appears this repository may not use the release branch naming convention you…"
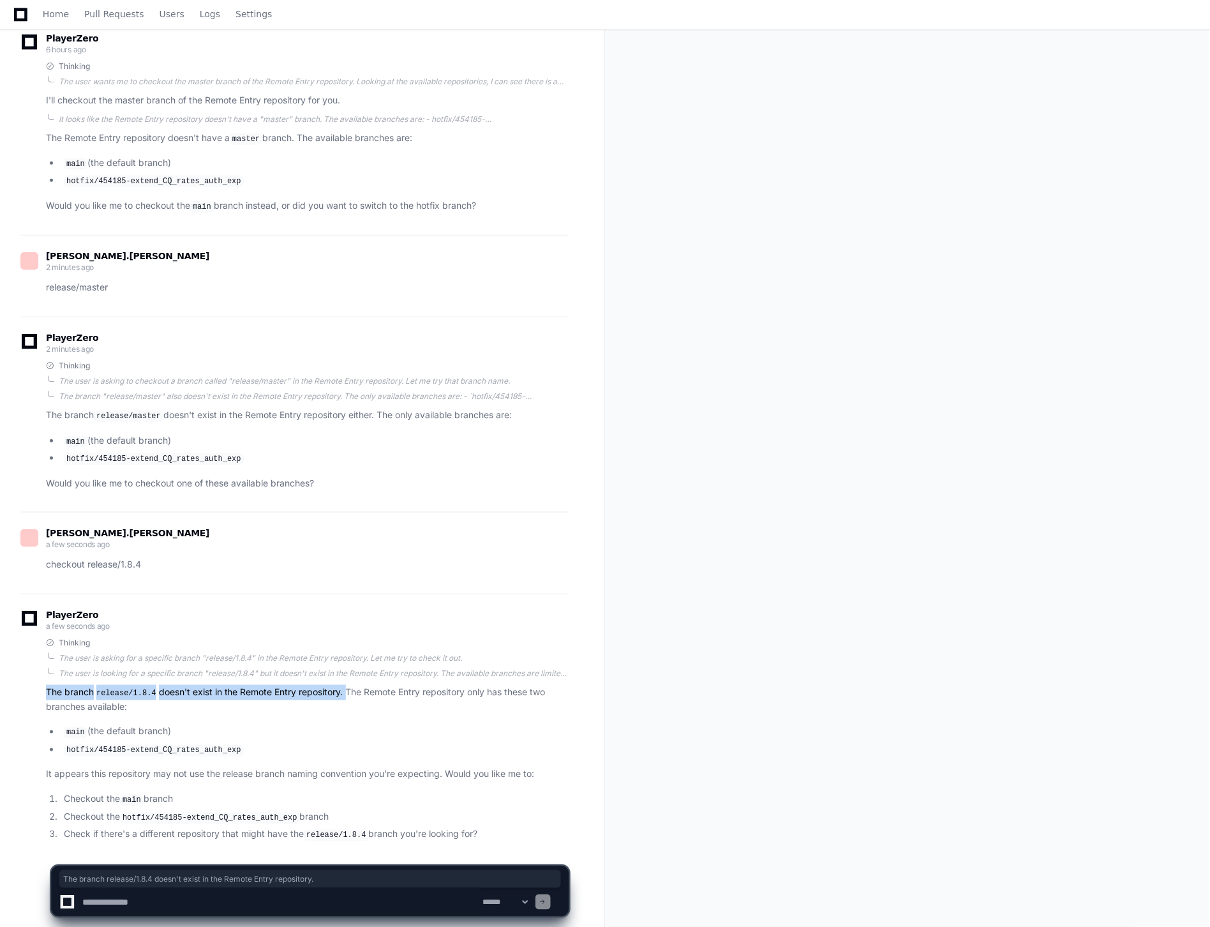
drag, startPoint x: 47, startPoint y: 687, endPoint x: 347, endPoint y: 680, distance: 300.0
click at [347, 685] on p "The branch release/1.8.4 doesn't exist in the Remote Entry repository. The Remo…" at bounding box center [307, 699] width 523 height 29
copy p "The branch release/1.8.4 doesn't exist in the Remote Entry repository."
click at [238, 13] on span "Settings" at bounding box center [253, 14] width 36 height 8
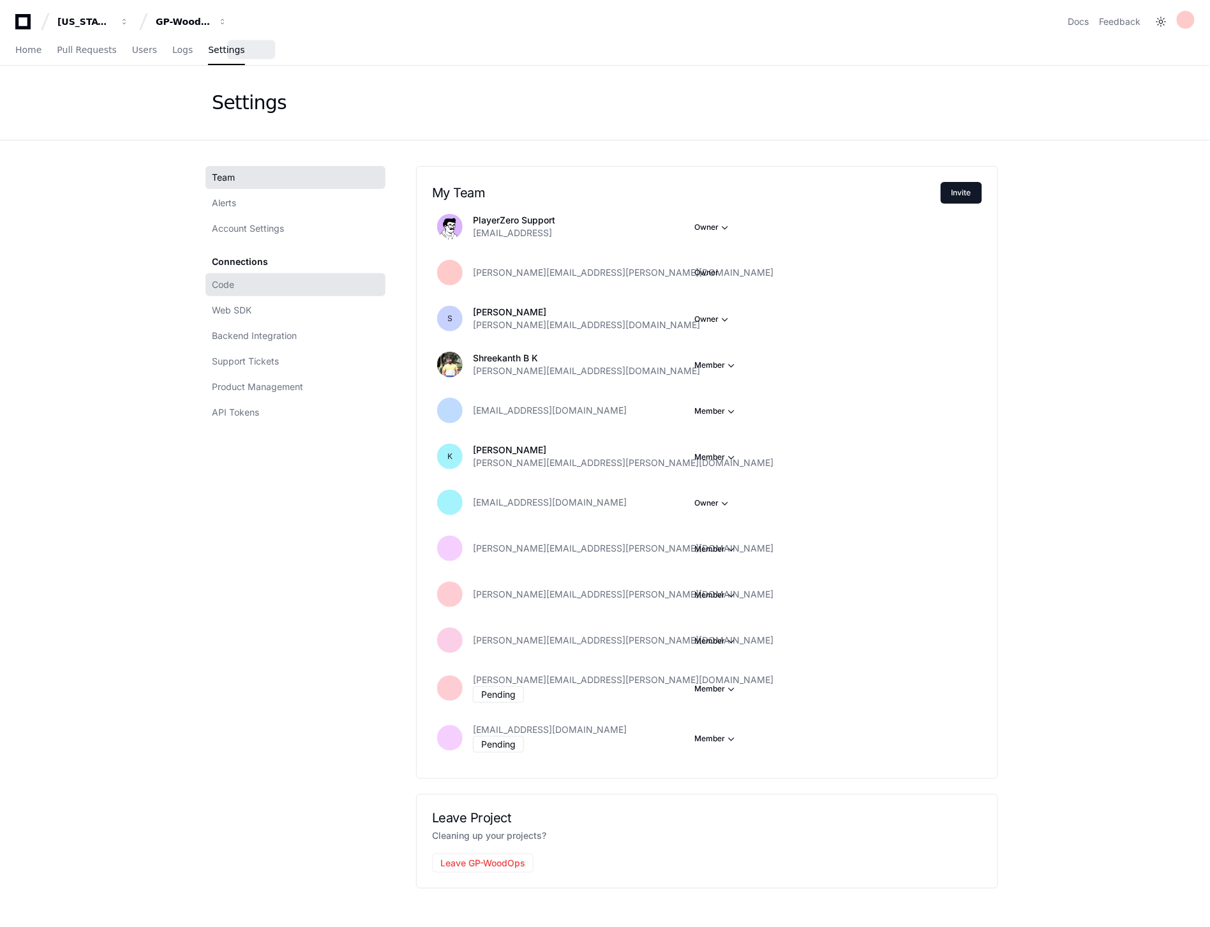
click at [230, 275] on link "Code" at bounding box center [295, 284] width 180 height 23
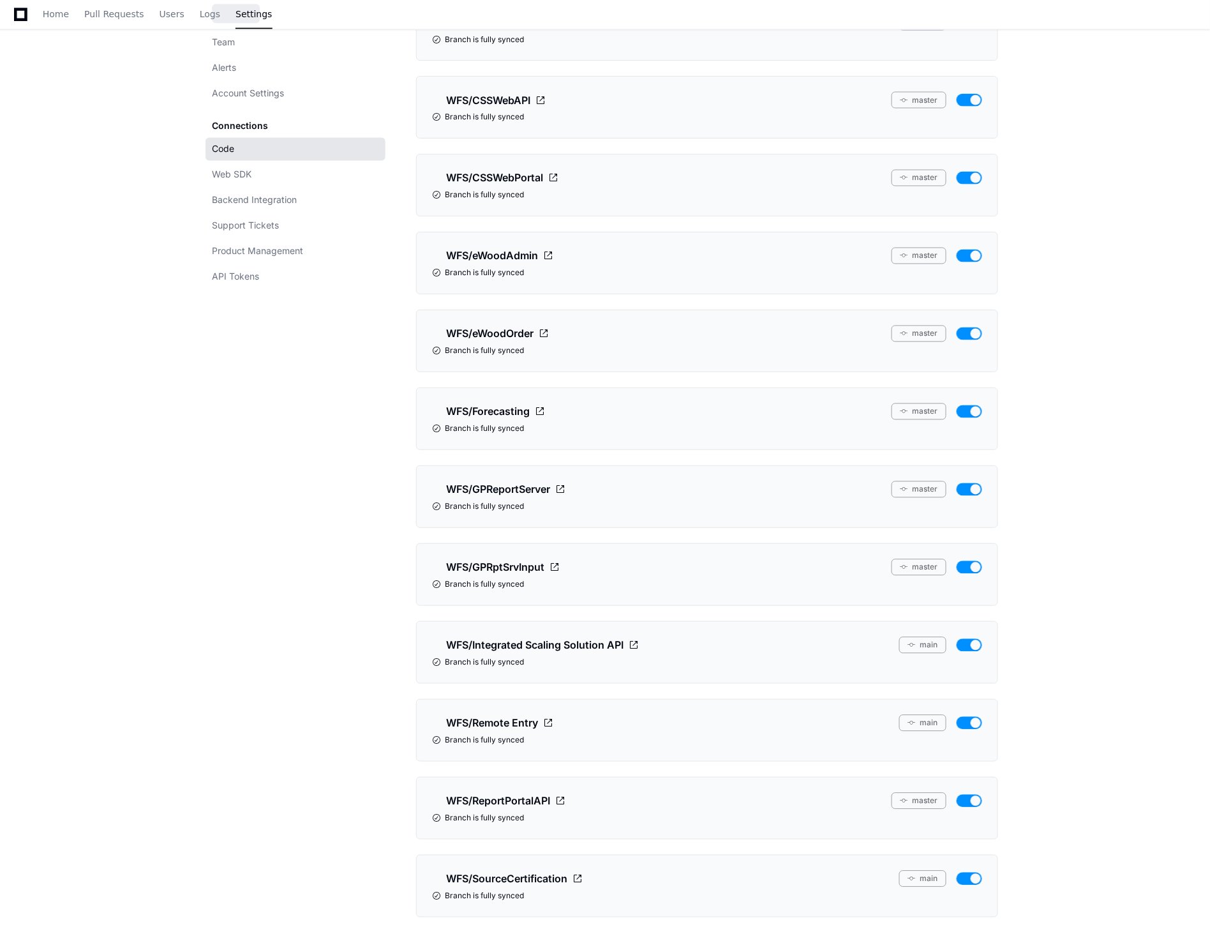
scroll to position [992, 0]
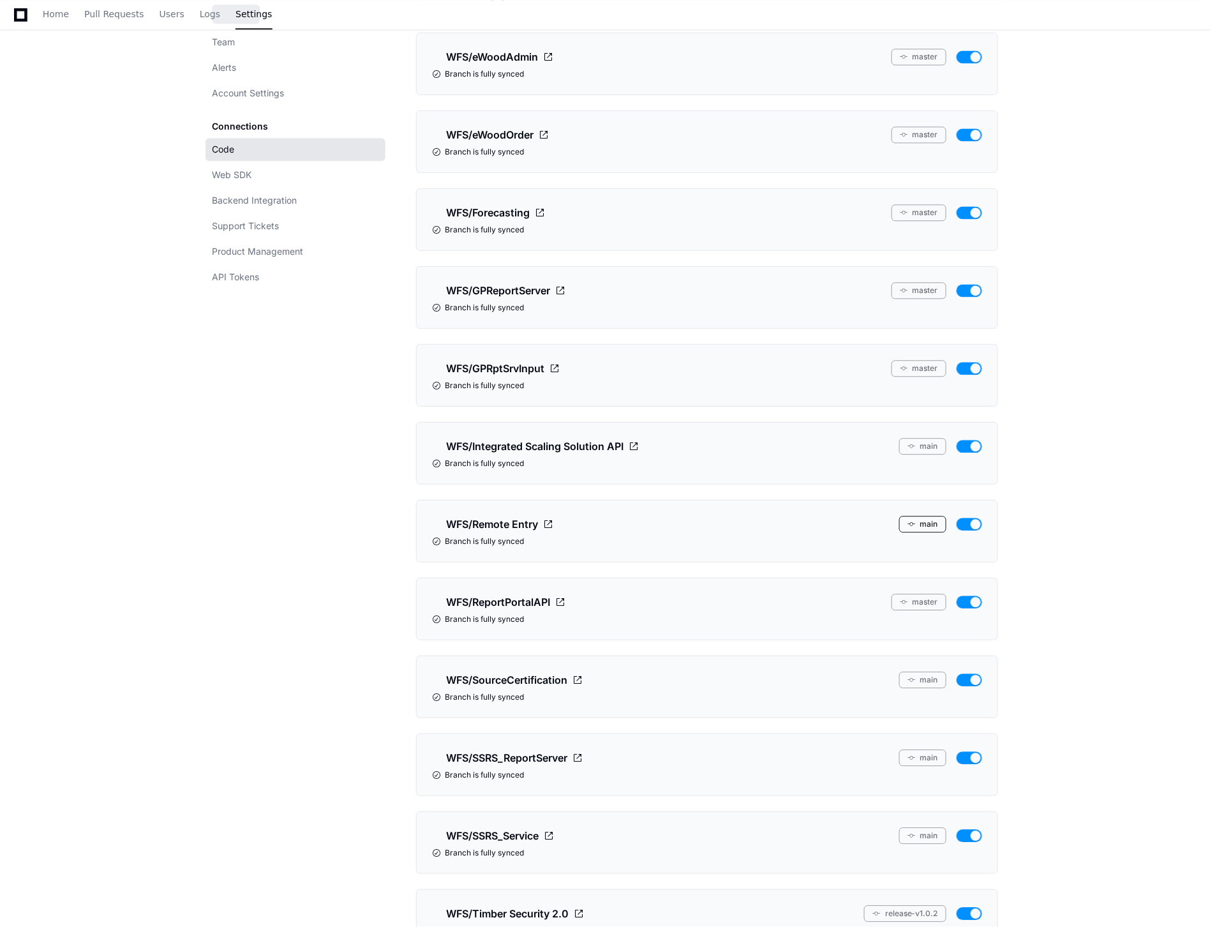
click at [934, 526] on button "main" at bounding box center [922, 524] width 47 height 17
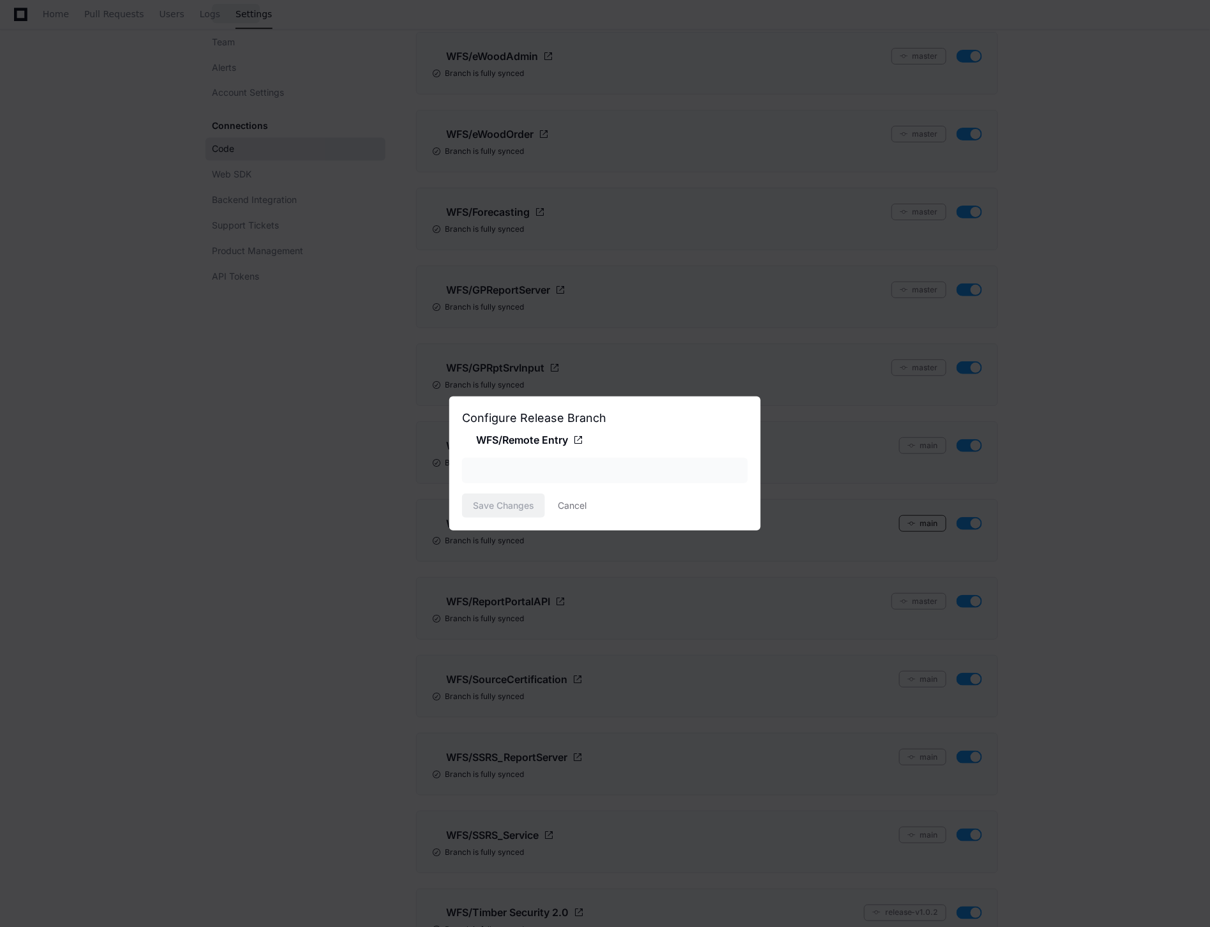
scroll to position [0, 0]
click at [715, 464] on div "main" at bounding box center [595, 470] width 251 height 13
click at [1110, 301] on div at bounding box center [605, 463] width 1210 height 927
click at [1132, 449] on div at bounding box center [605, 463] width 1210 height 927
